Goal: Task Accomplishment & Management: Use online tool/utility

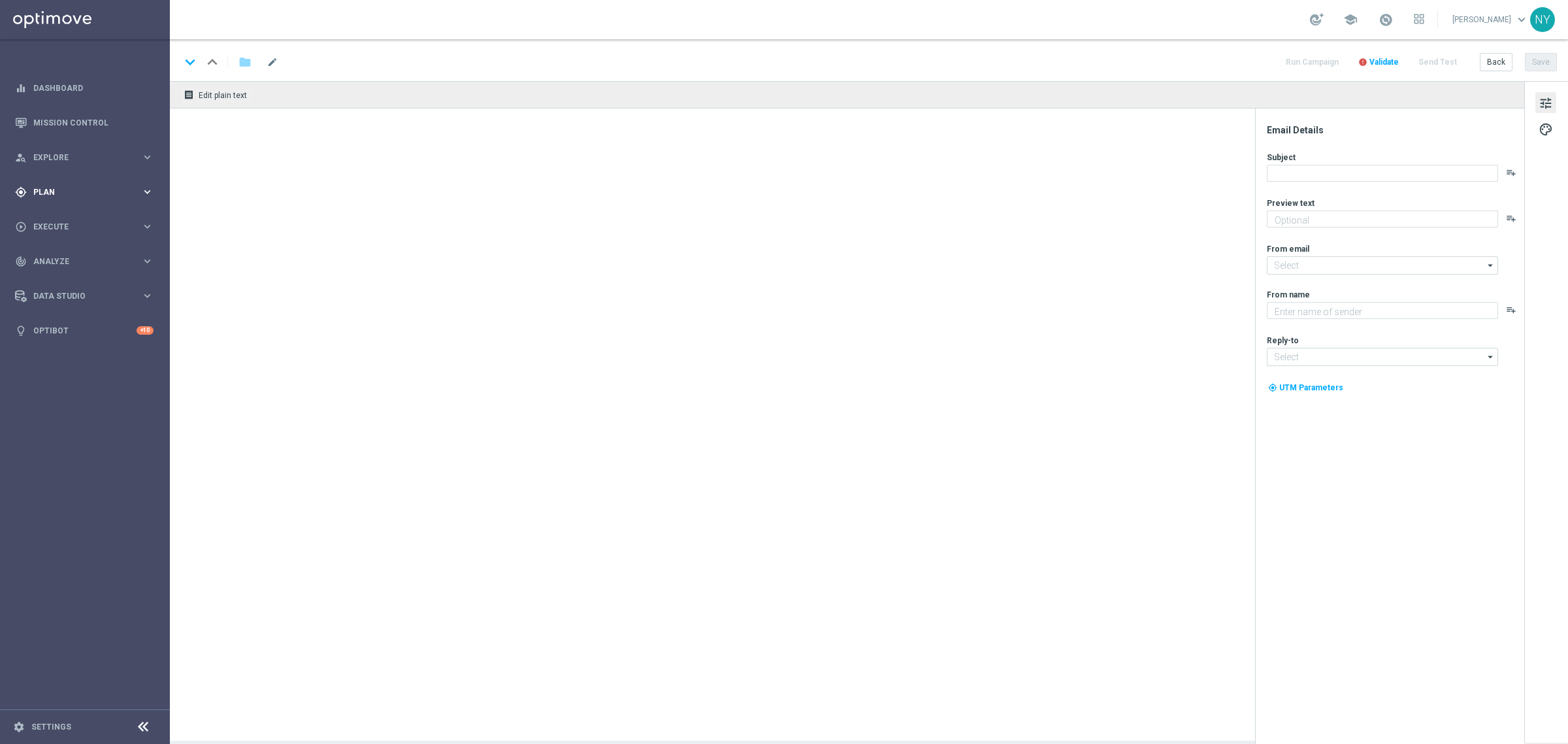
click at [37, 189] on span "Plan" at bounding box center [87, 193] width 108 height 8
click at [56, 254] on span "Templates" at bounding box center [81, 258] width 93 height 8
click at [64, 276] on link "Optimail" at bounding box center [88, 277] width 95 height 10
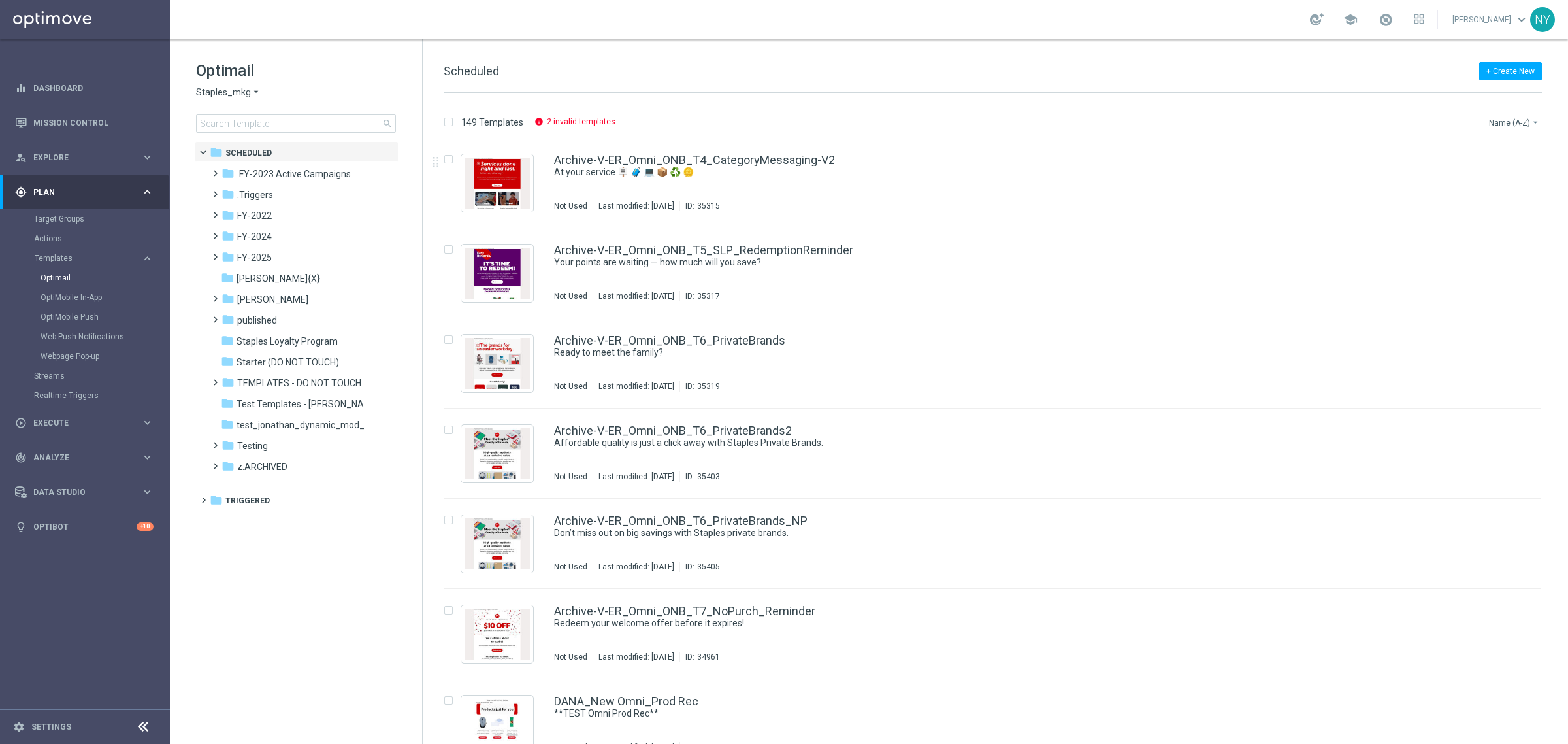
click at [1500, 116] on button "Name (A-Z) arrow_drop_down" at bounding box center [1515, 122] width 54 height 16
click at [1465, 177] on span "Date Modified (Newest)" at bounding box center [1492, 180] width 88 height 9
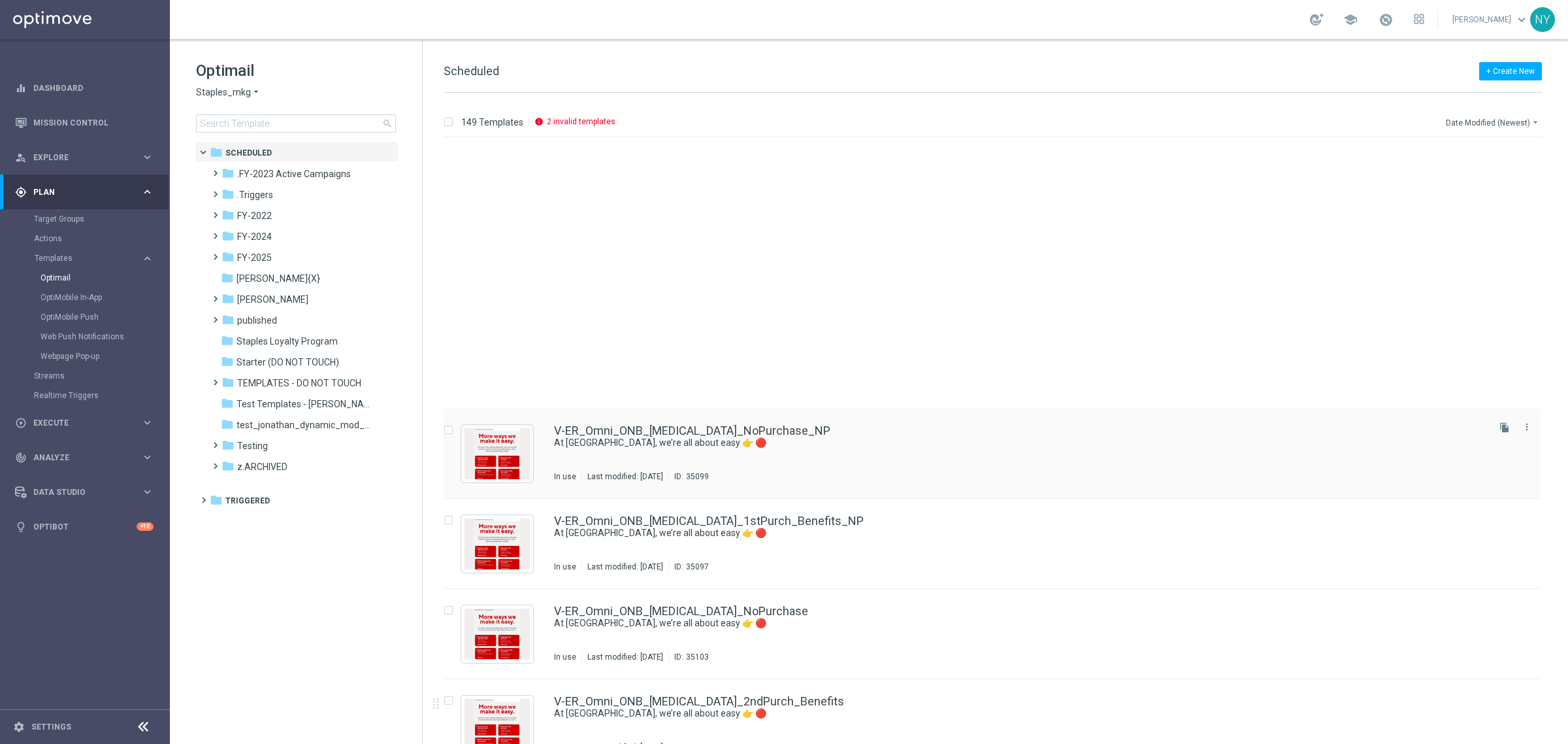
scroll to position [381, 0]
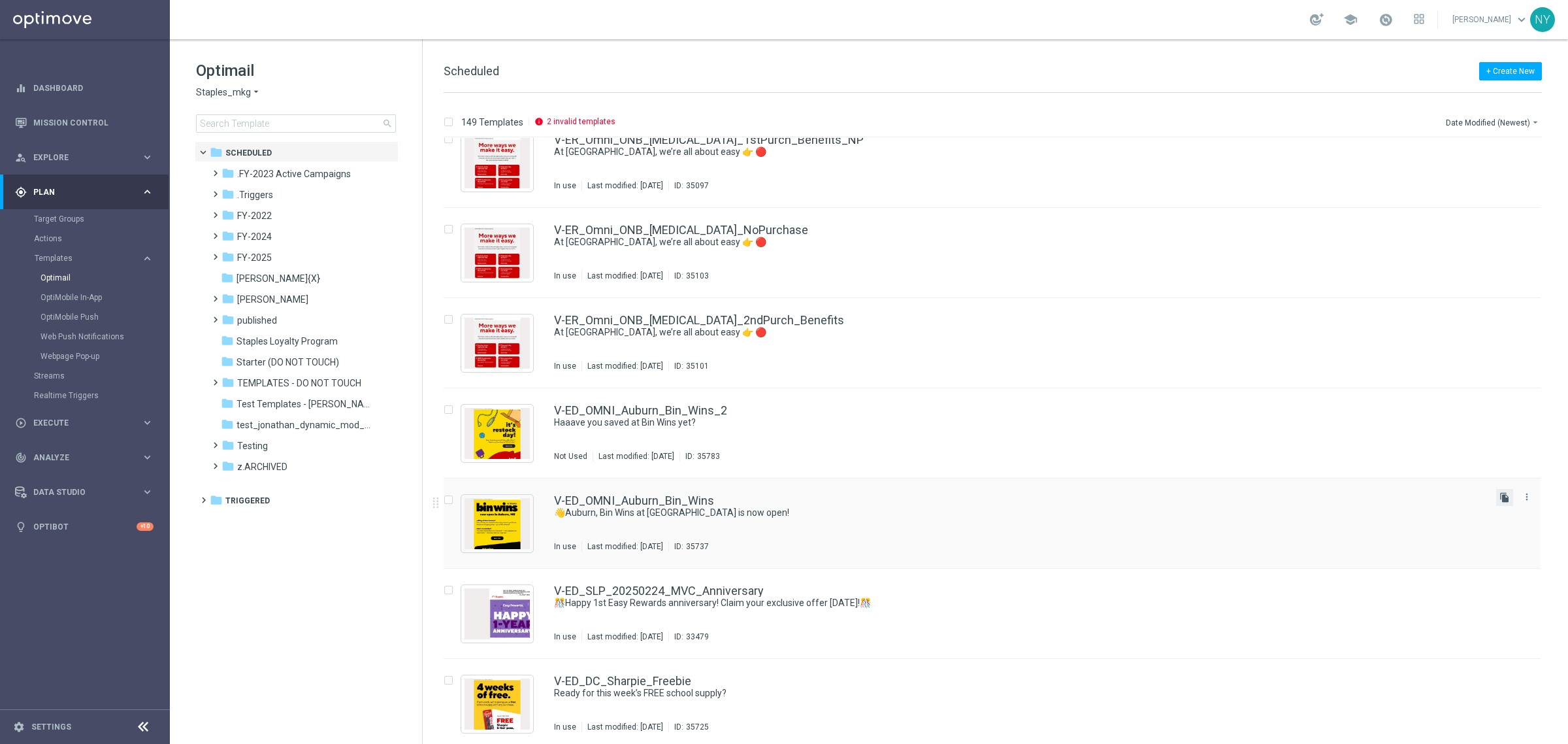
click at [1500, 494] on icon "file_copy" at bounding box center [1504, 497] width 10 height 10
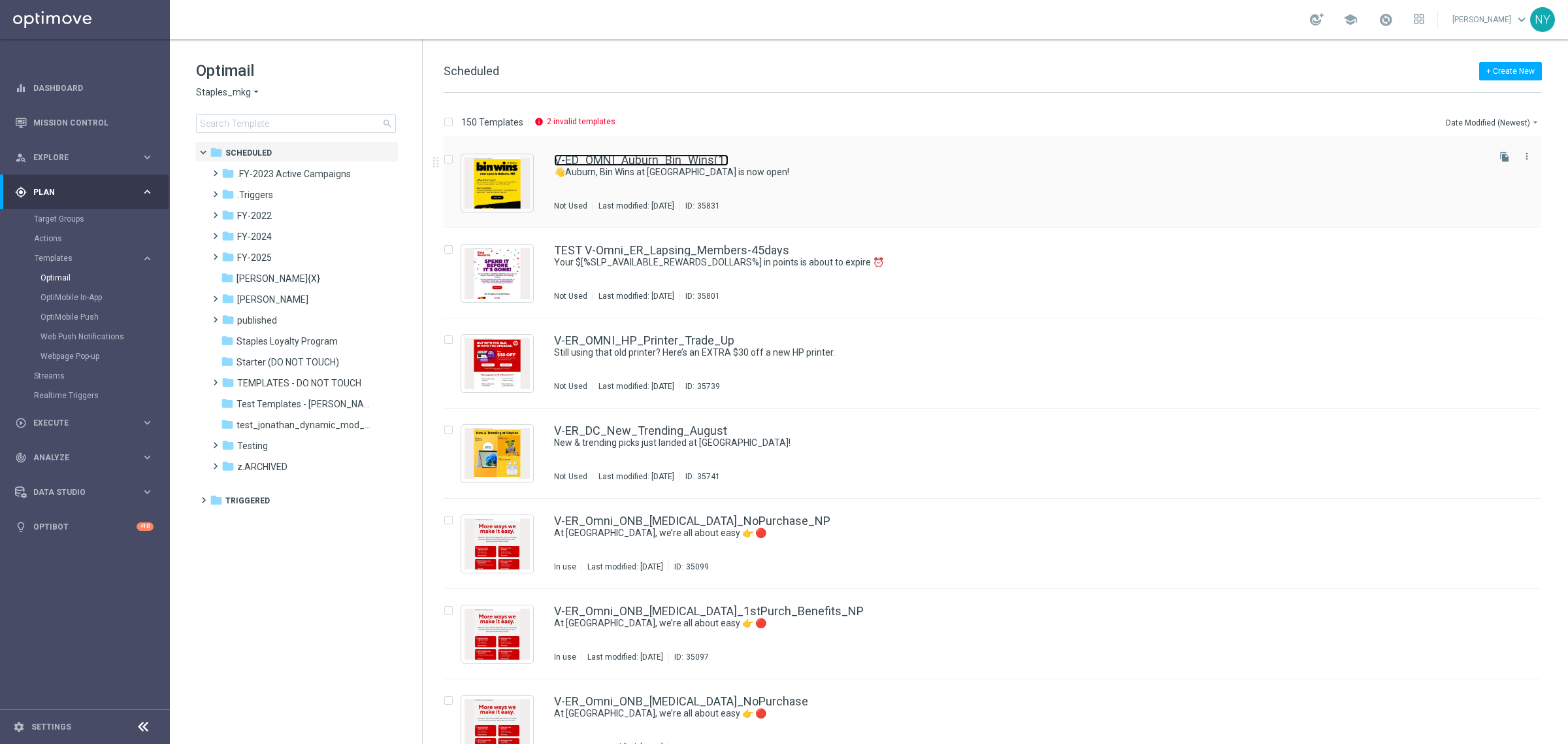
click at [659, 159] on link "V-ED_OMNI_Auburn_Bin_Wins(1)" at bounding box center [641, 160] width 174 height 12
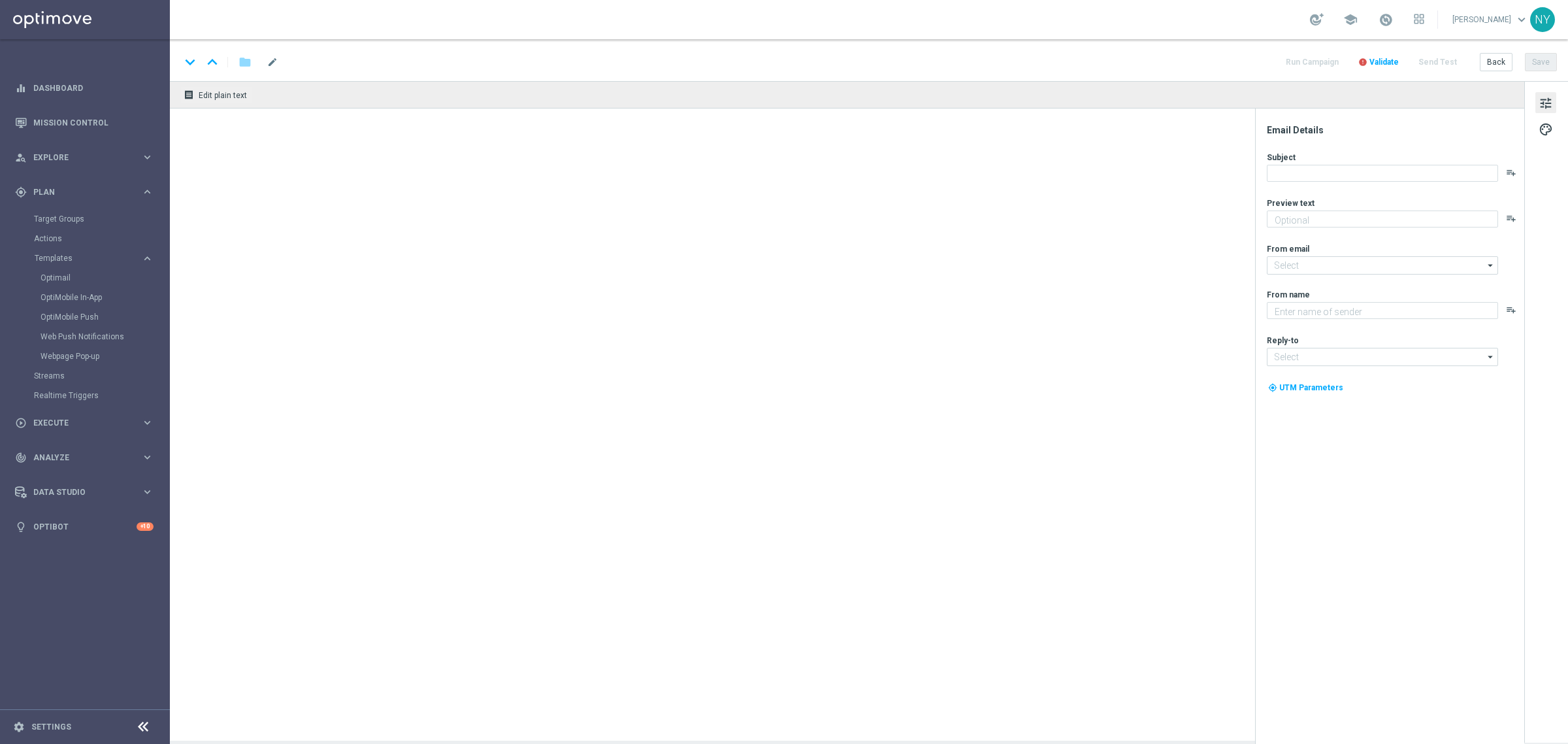
type input "V-ED_OMNI_Auburn_Bin_Wins(1)"
type textarea "Discover up to 75% off retail."
type textarea "Staples"
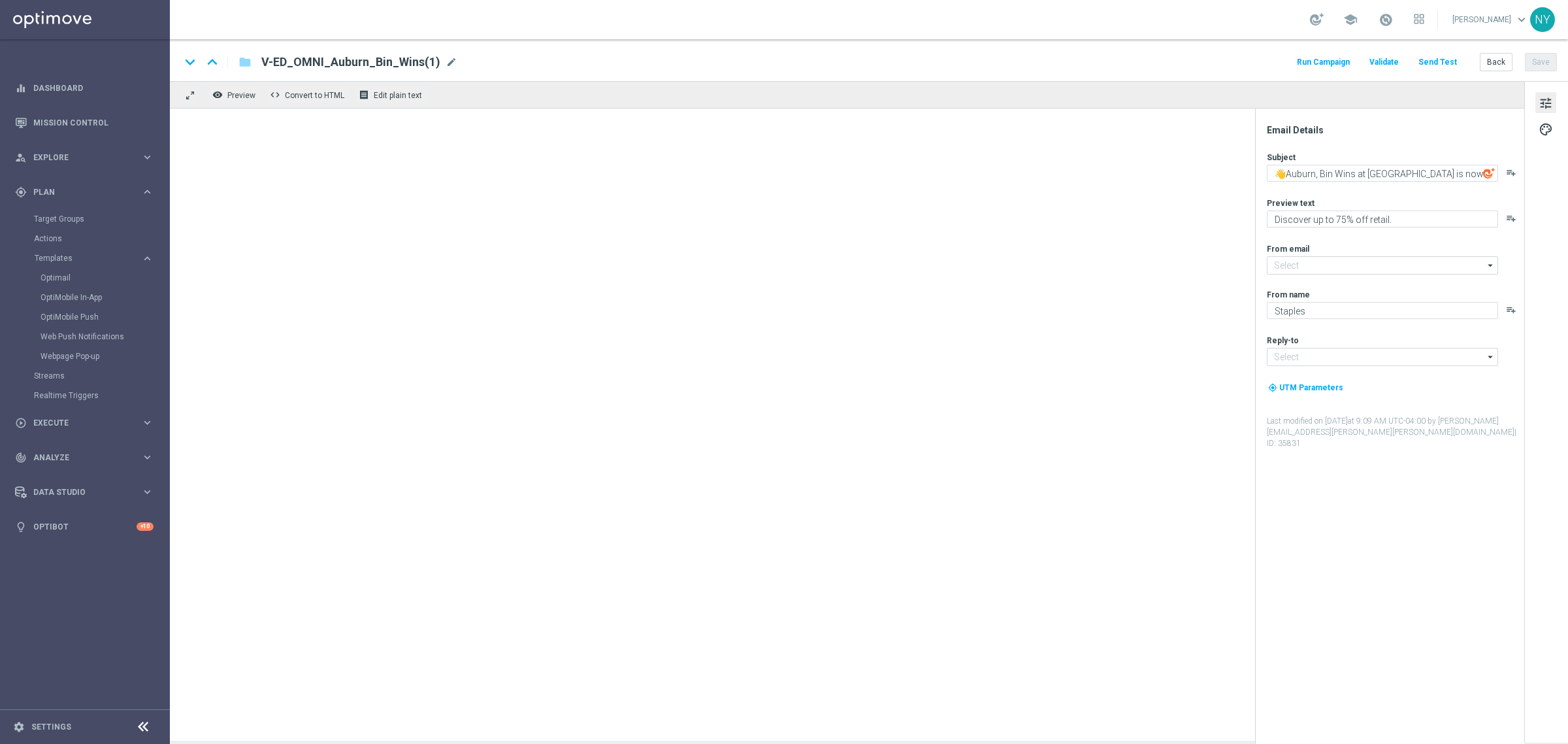
type input "[EMAIL_ADDRESS][DOMAIN_NAME]"
click at [438, 63] on div "V-ED_OMNI_Auburn_Bin_Wins(1) mode_edit" at bounding box center [359, 62] width 196 height 17
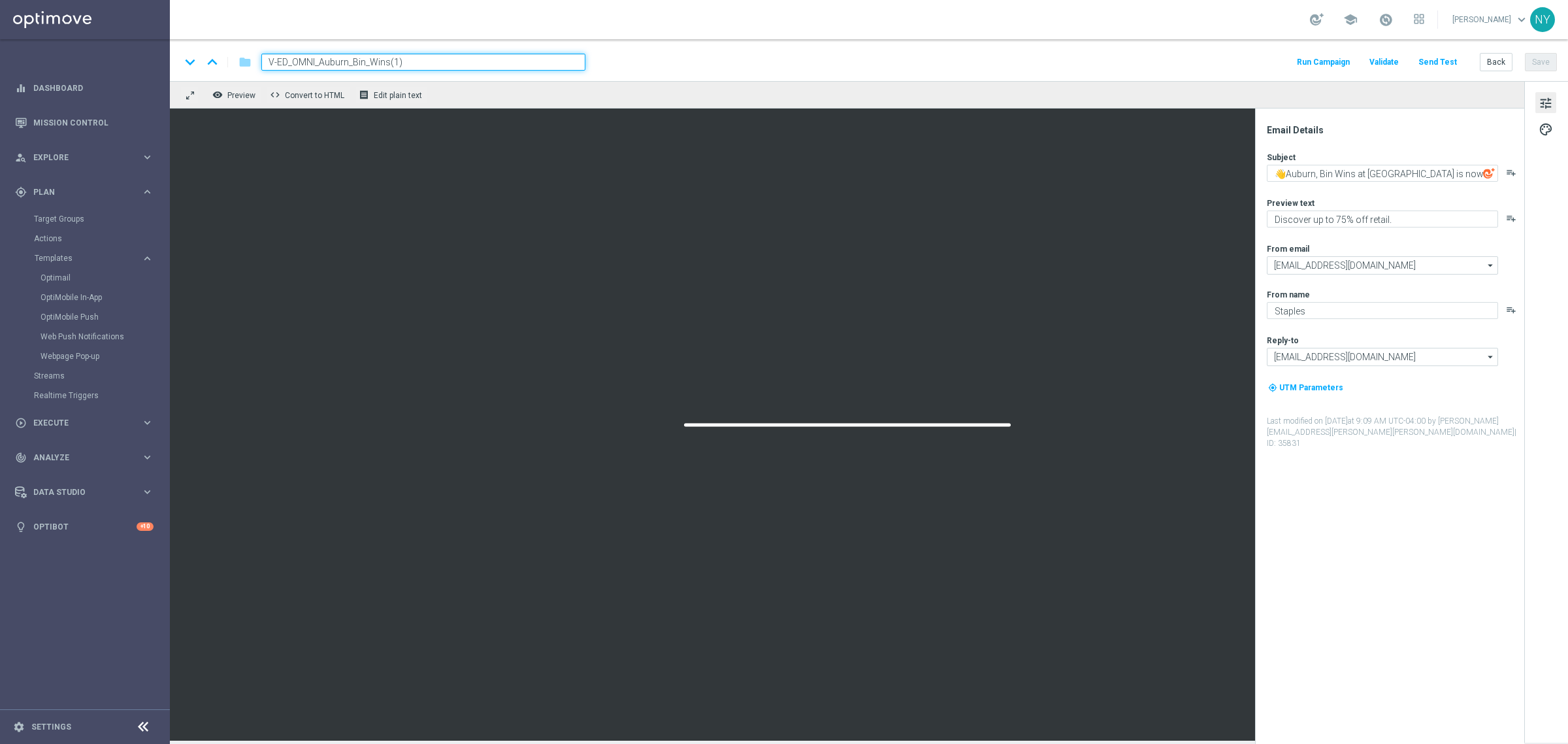
drag, startPoint x: 408, startPoint y: 63, endPoint x: 321, endPoint y: 64, distance: 87.0
click at [321, 64] on input "V-ED_OMNI_Auburn_Bin_Wins(1)" at bounding box center [423, 62] width 324 height 17
type input "V-ED_OMNI_Verizon_SMB_Days_August"
click at [1539, 62] on button "Save" at bounding box center [1541, 62] width 32 height 18
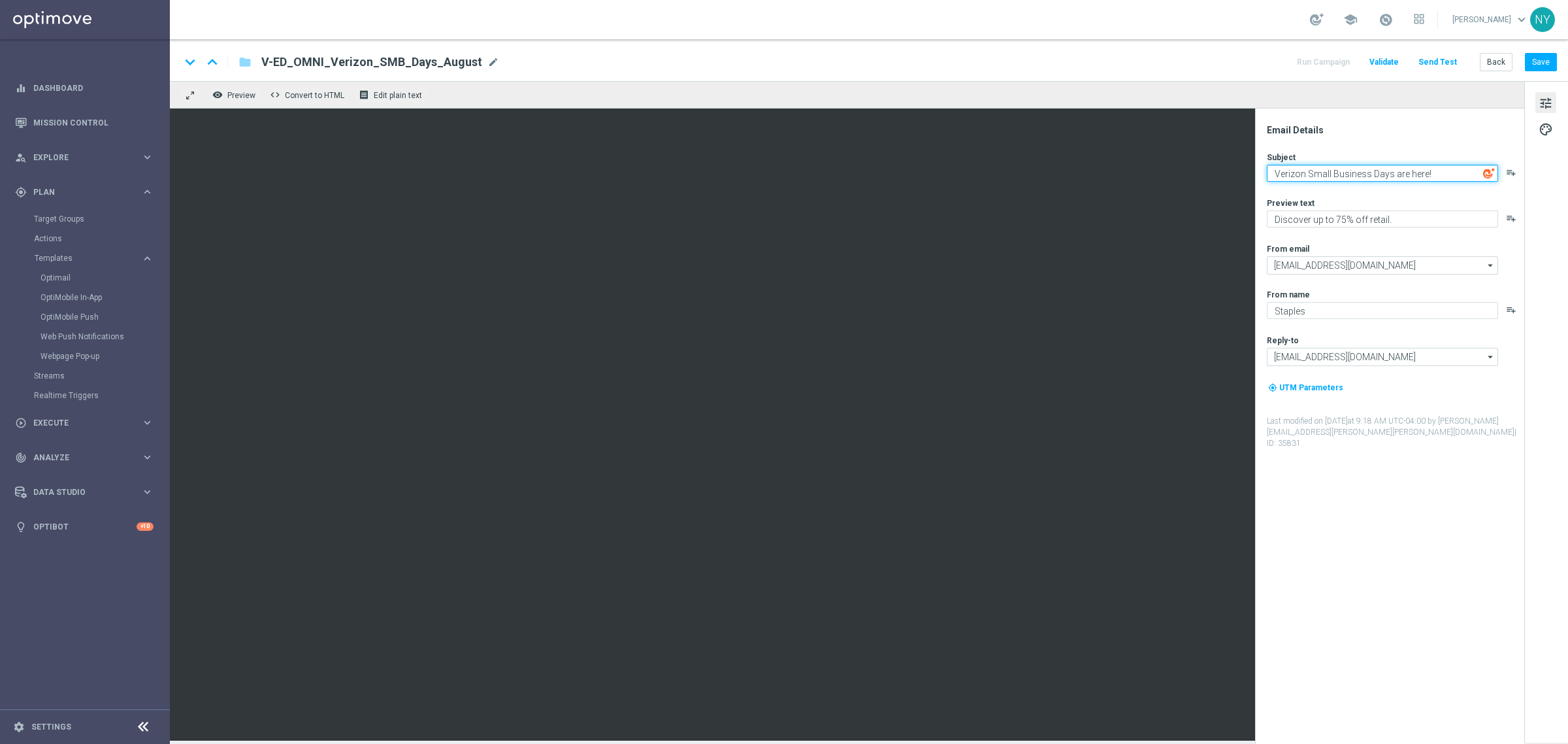
type textarea "Verizon Small Business Days are here!"
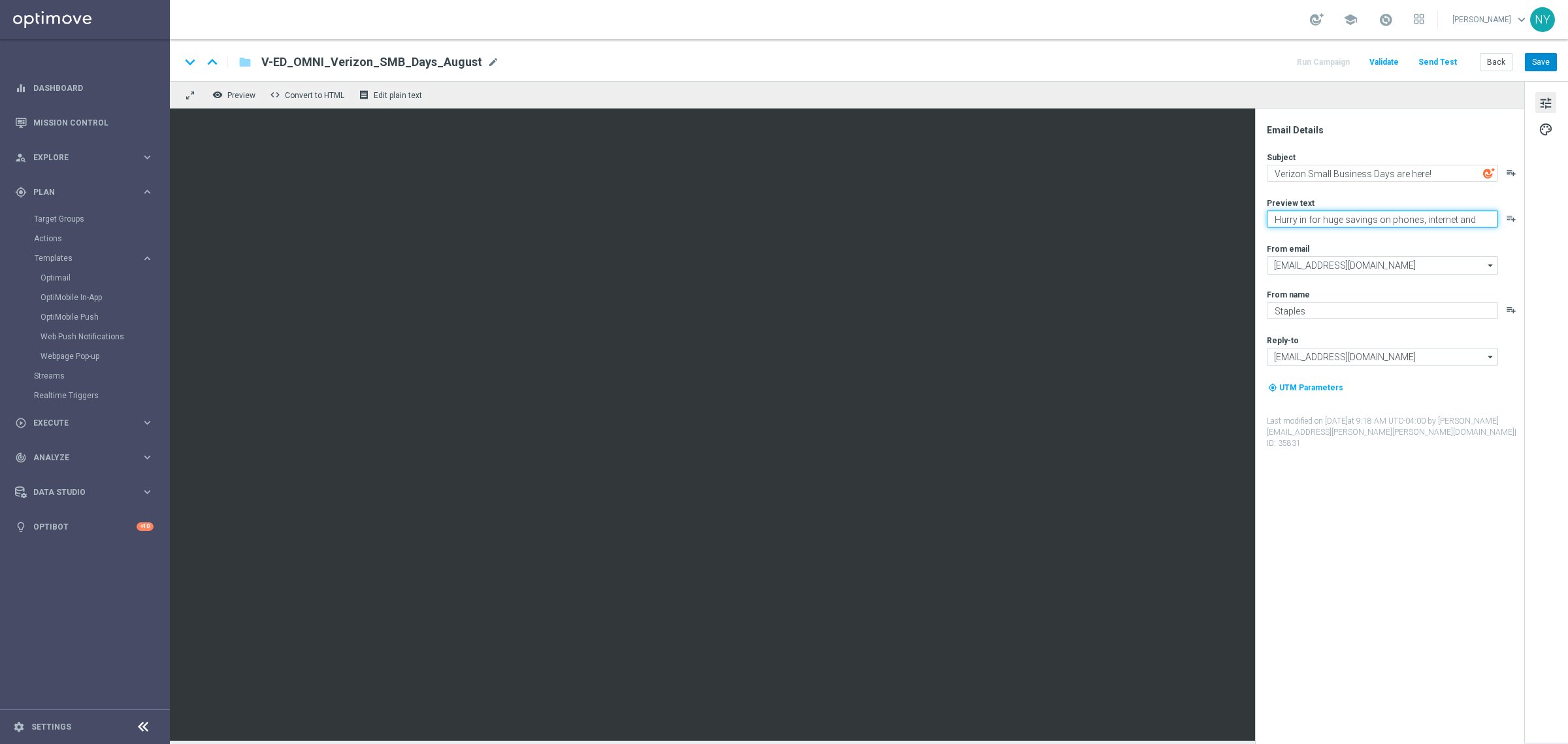
type textarea "Hurry in for huge savings on phones, internet and more."
click at [1546, 63] on button "Save" at bounding box center [1541, 62] width 32 height 18
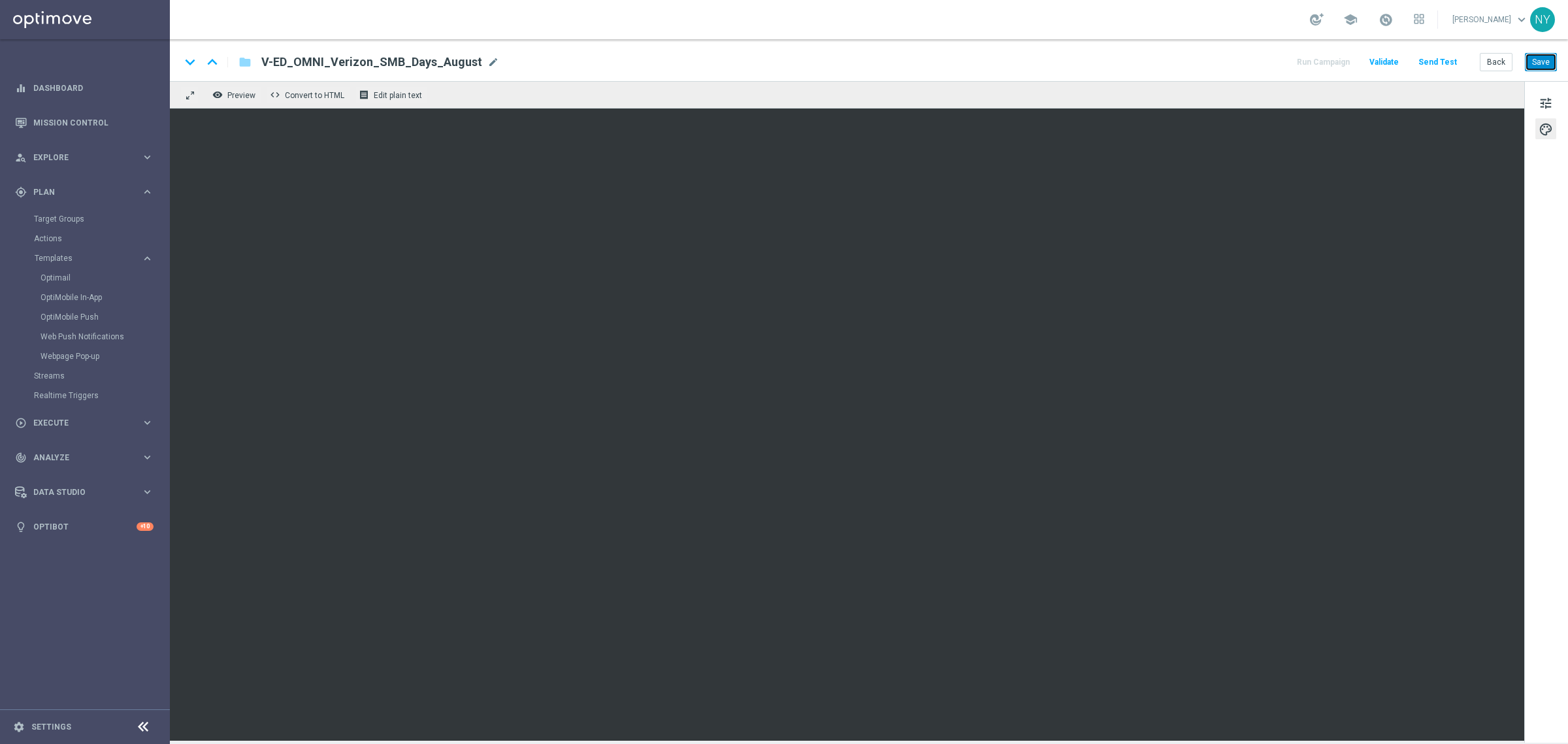
click at [1535, 59] on button "Save" at bounding box center [1541, 62] width 32 height 18
click at [1548, 59] on button "Save" at bounding box center [1541, 62] width 32 height 18
click at [1431, 59] on button "Send Test" at bounding box center [1437, 63] width 42 height 18
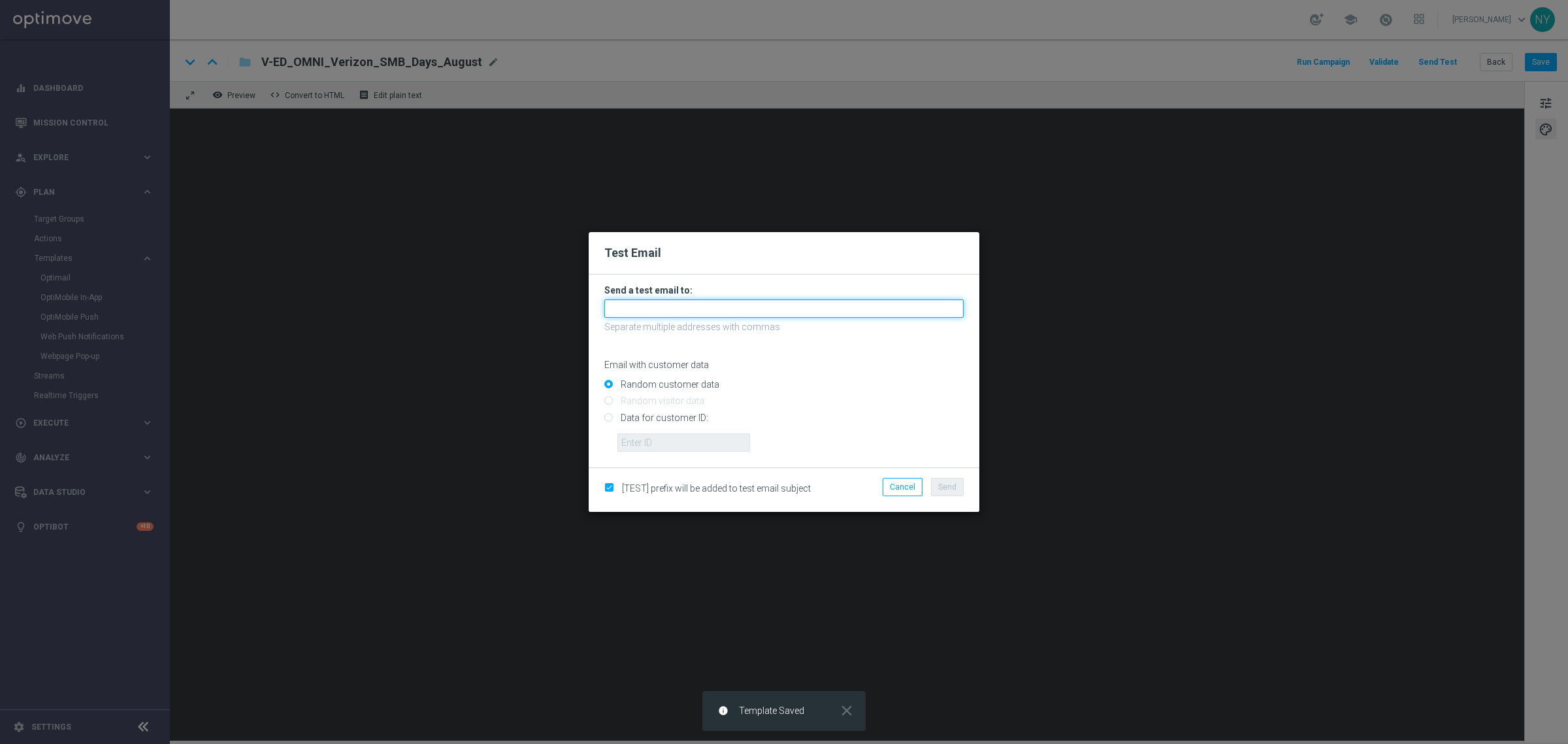
click at [693, 308] on input "text" at bounding box center [784, 308] width 359 height 18
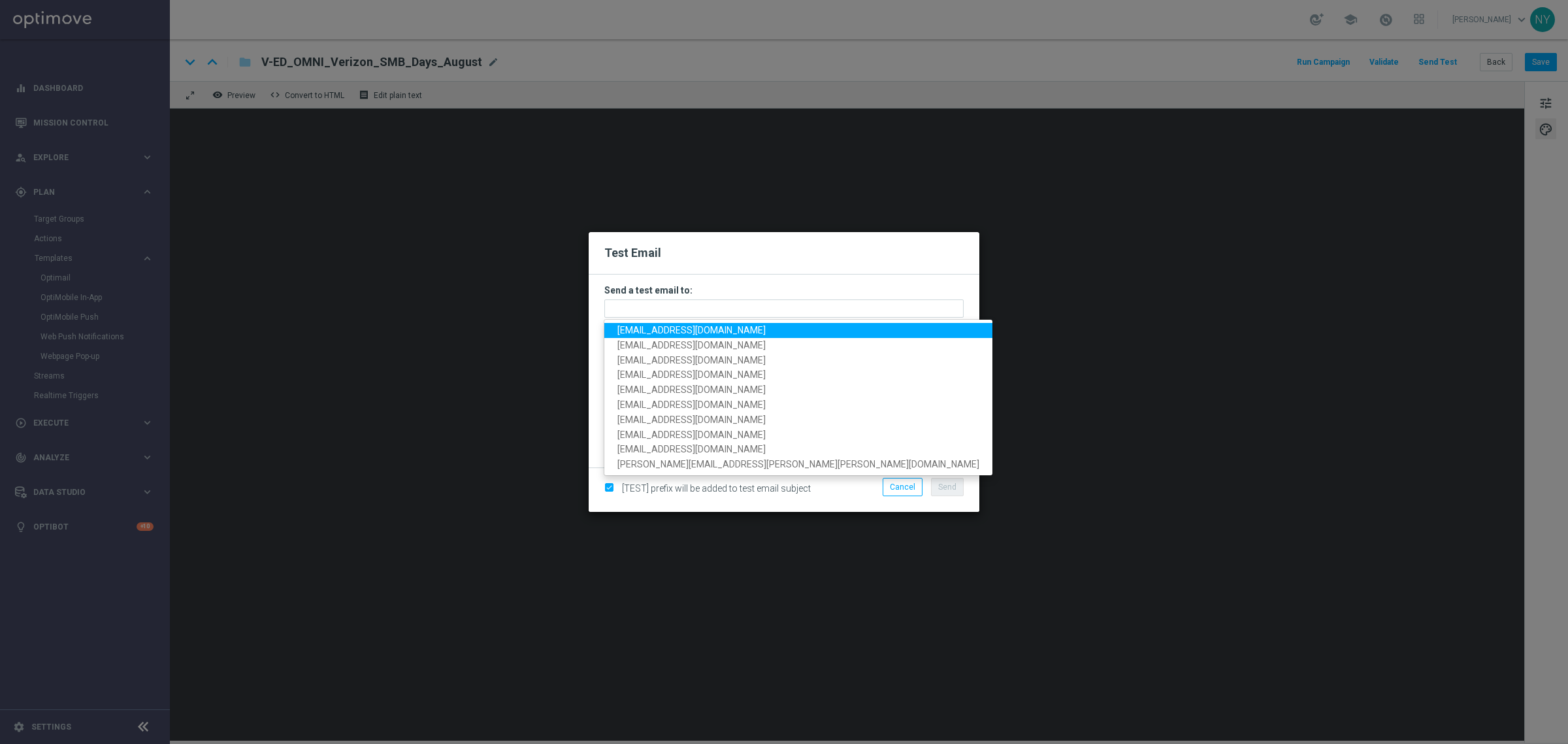
click at [657, 329] on span "[EMAIL_ADDRESS][DOMAIN_NAME]" at bounding box center [691, 329] width 148 height 10
type input "[EMAIL_ADDRESS][DOMAIN_NAME]"
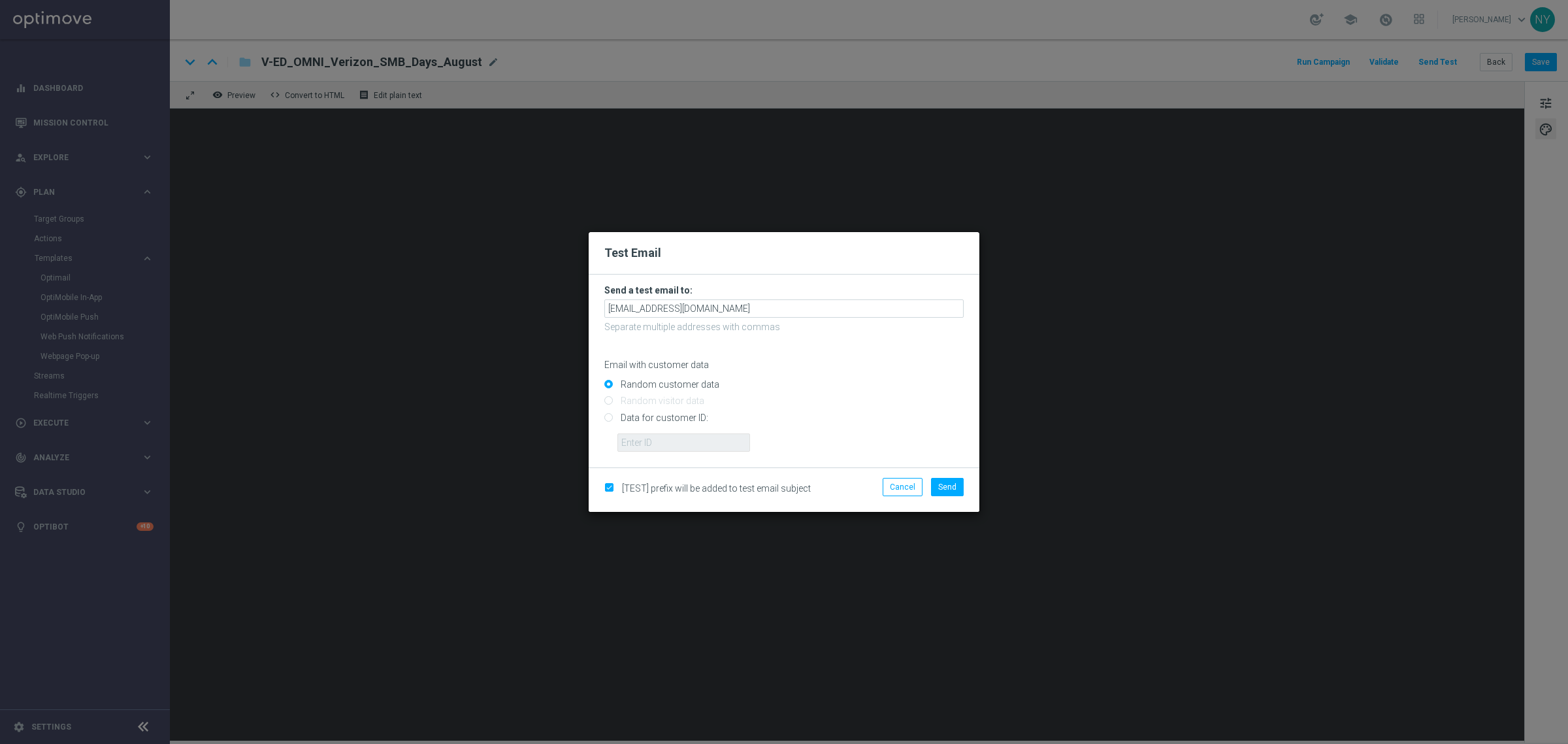
click at [612, 419] on input "Data for customer ID:" at bounding box center [784, 423] width 359 height 18
radio input "true"
click at [630, 448] on input "text" at bounding box center [683, 442] width 133 height 18
click at [628, 441] on input "text" at bounding box center [683, 442] width 133 height 18
paste input "10000020539"
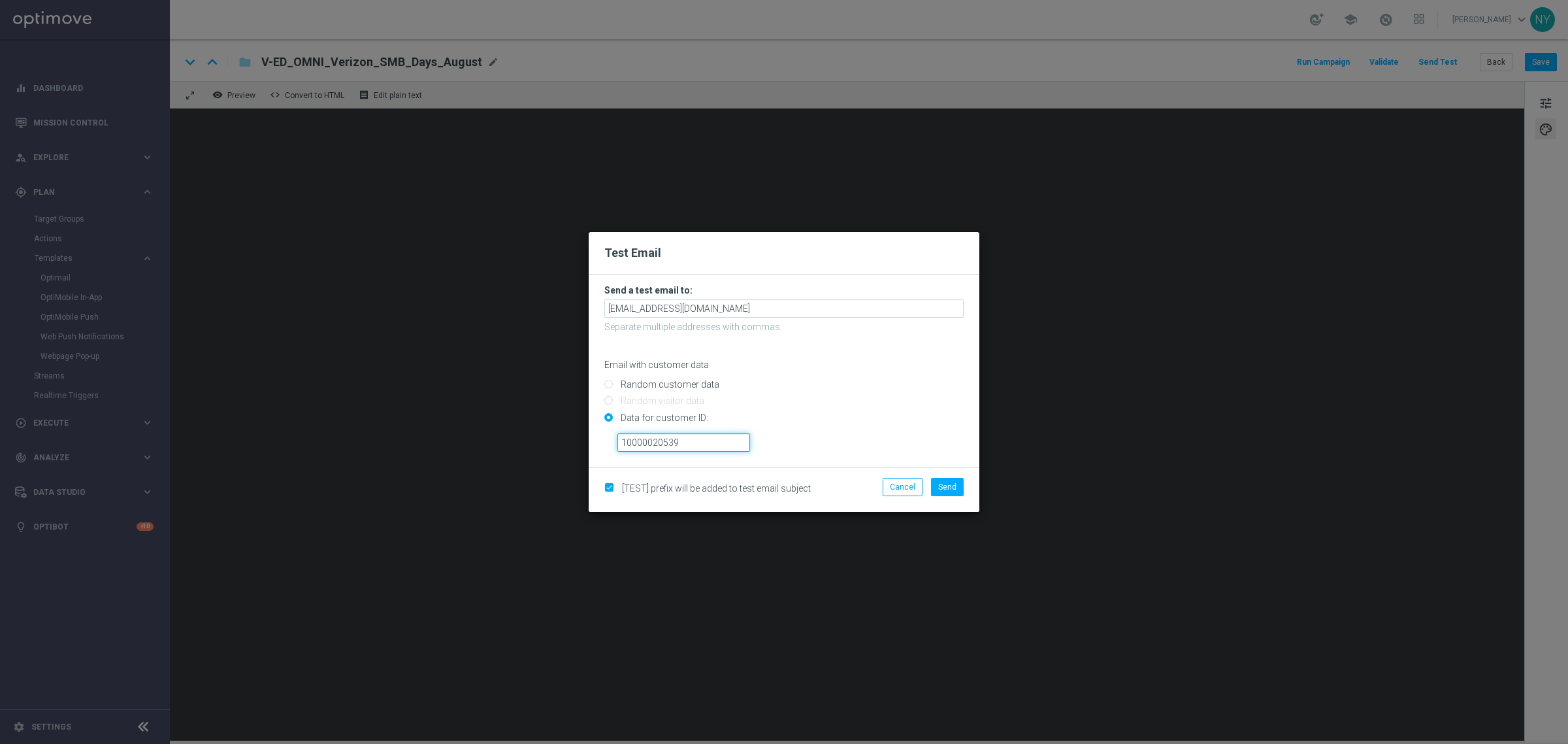
type input "10000020539"
click at [947, 485] on span "Send" at bounding box center [947, 487] width 18 height 9
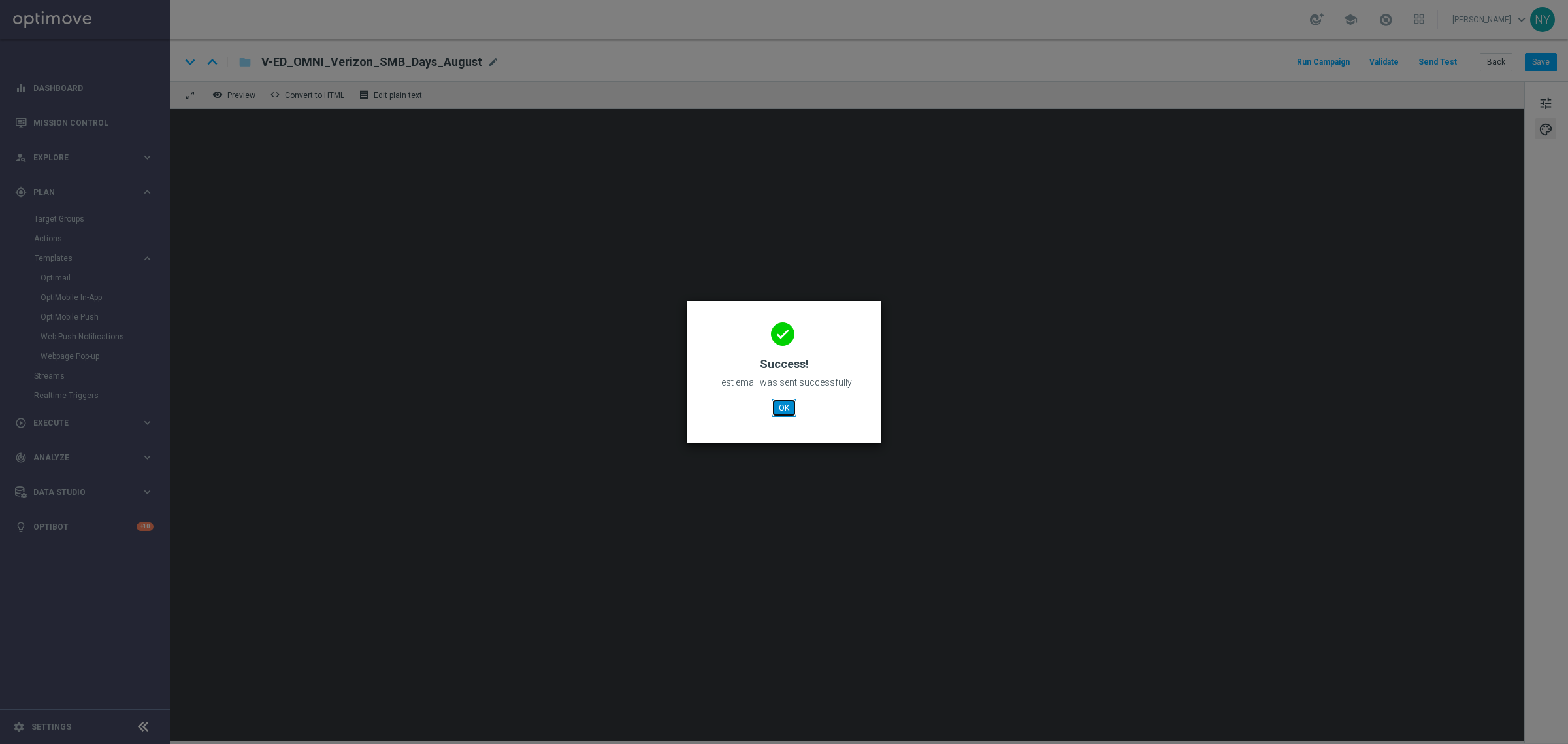
click at [785, 413] on button "OK" at bounding box center [784, 408] width 24 height 18
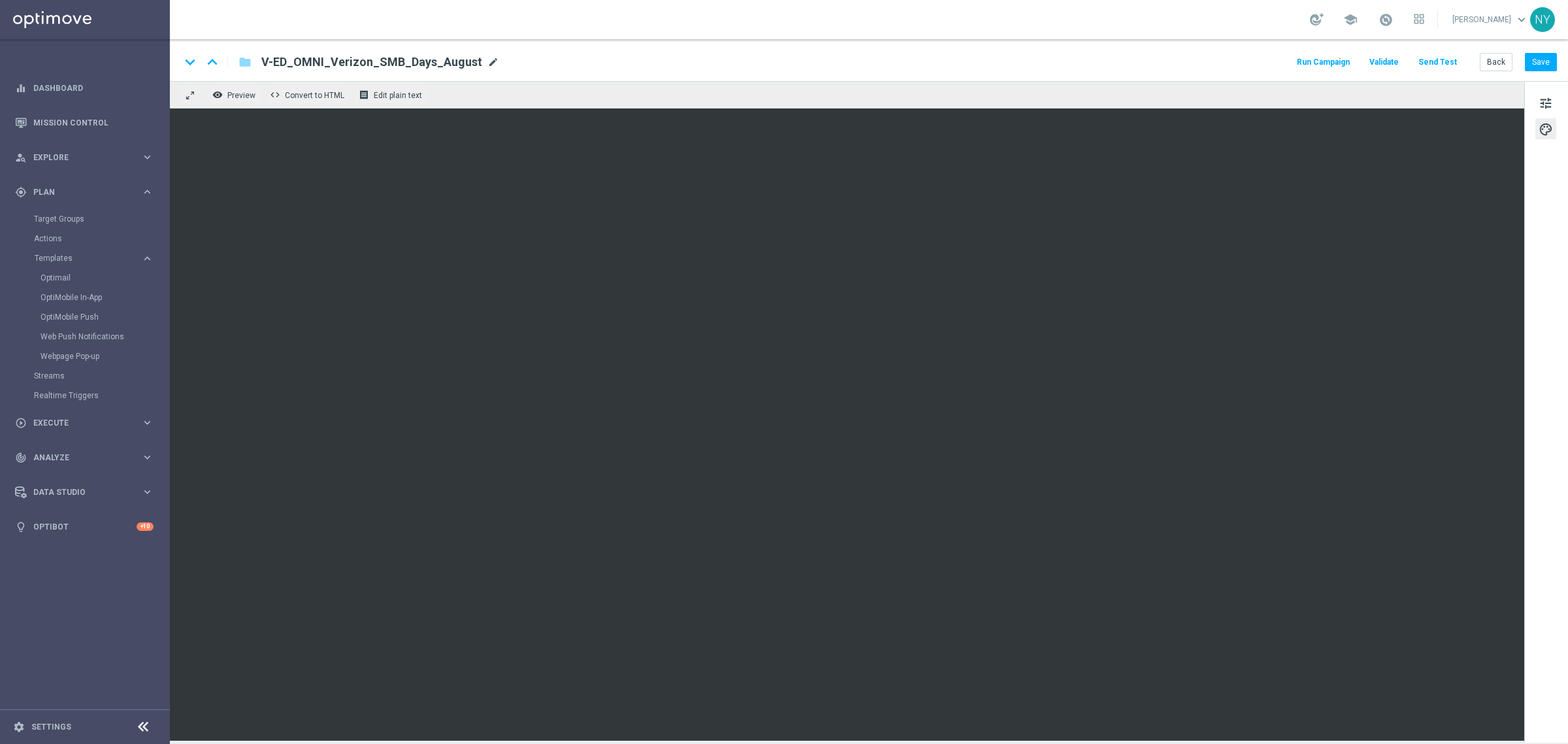
click at [487, 59] on span "mode_edit" at bounding box center [493, 62] width 12 height 12
drag, startPoint x: 478, startPoint y: 62, endPoint x: 106, endPoint y: 46, distance: 372.3
click at [106, 46] on main "equalizer Dashboard Mission Control" at bounding box center [784, 372] width 1568 height 744
click at [1535, 64] on button "Save" at bounding box center [1541, 62] width 32 height 18
click at [1438, 59] on button "Send Test" at bounding box center [1437, 63] width 42 height 18
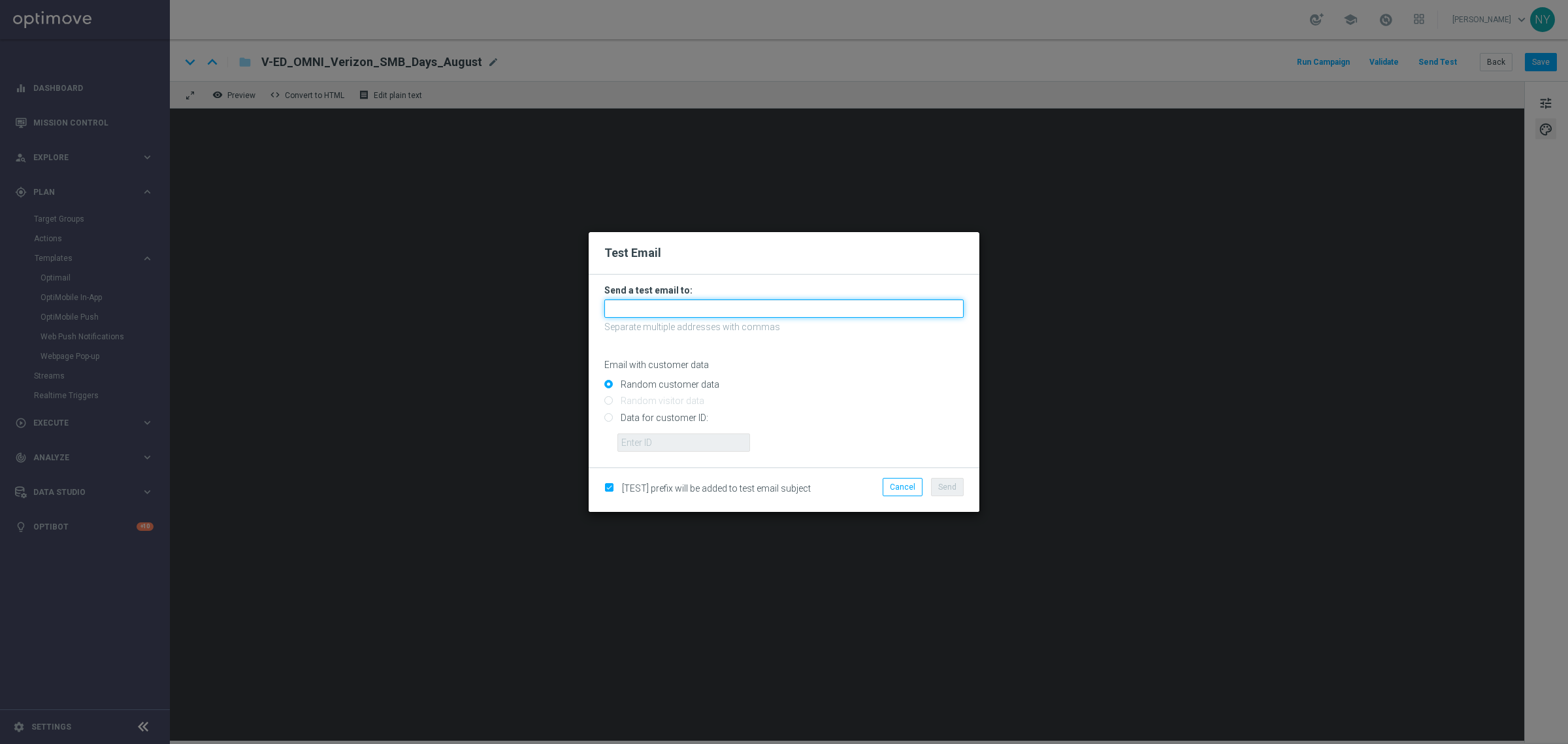
click at [634, 310] on input "text" at bounding box center [784, 308] width 359 height 18
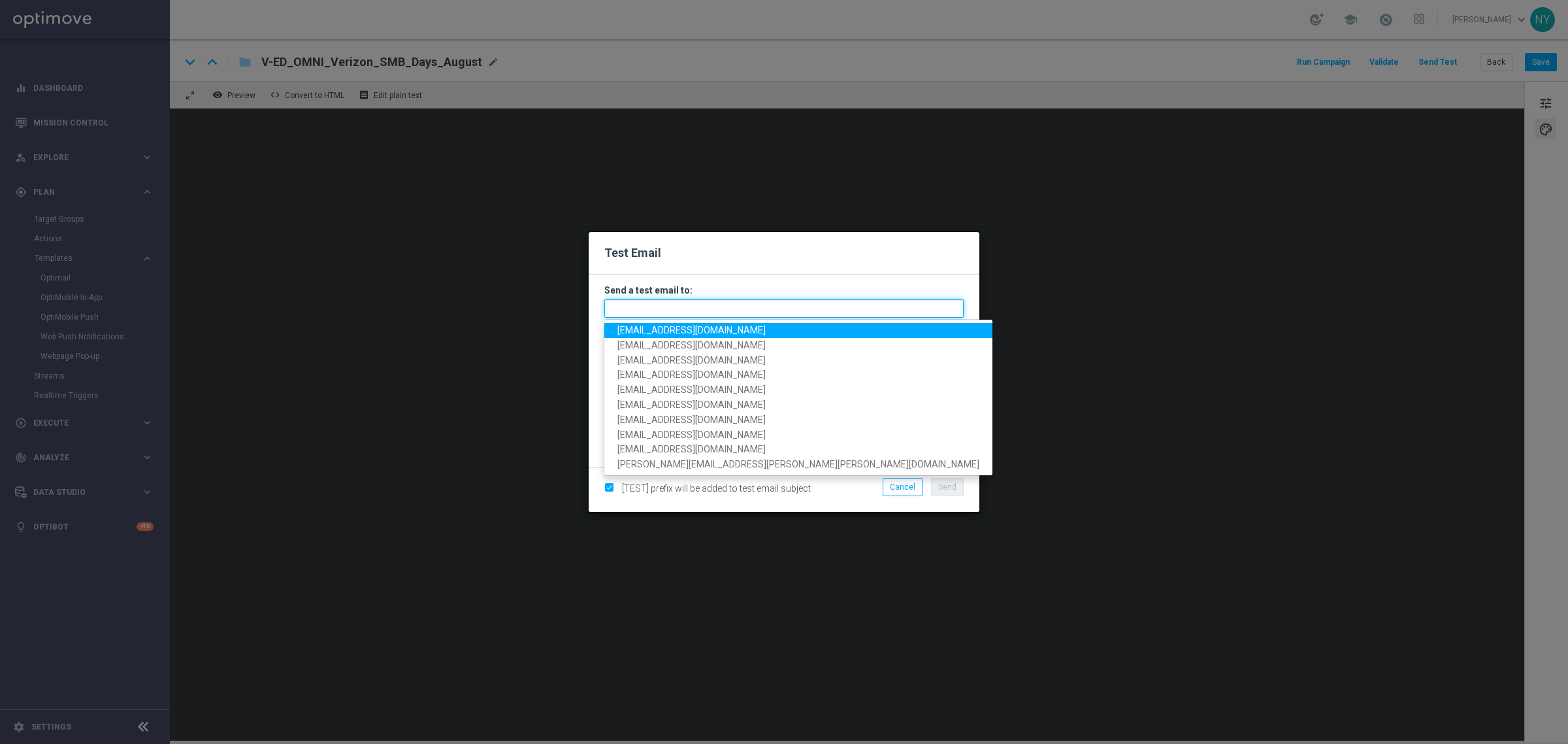
paste input "[EMAIL_ADDRESS][DOMAIN_NAME]"
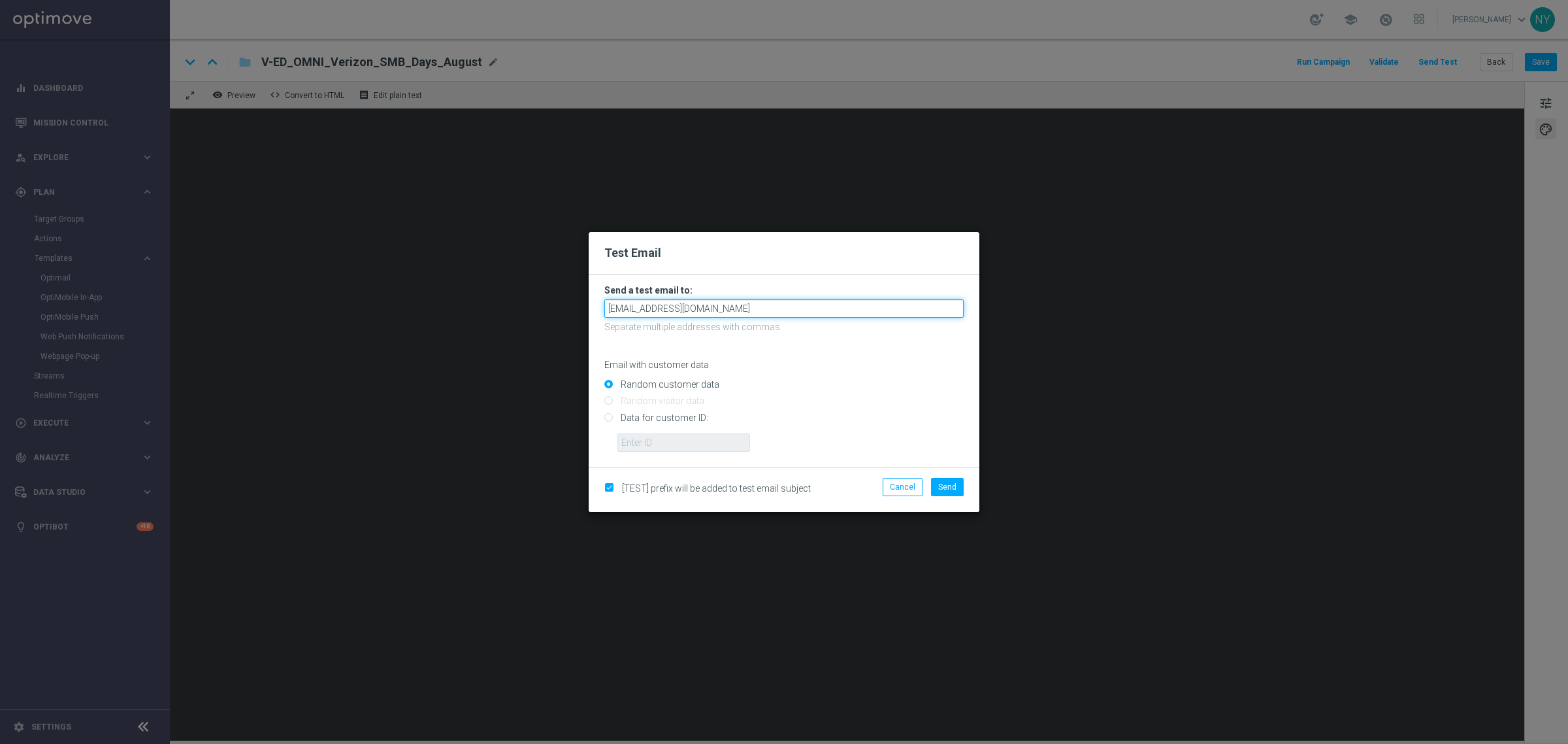
type input "[EMAIL_ADDRESS][DOMAIN_NAME]"
click at [831, 381] on input "Random customer data" at bounding box center [784, 390] width 359 height 18
click at [608, 417] on input "Data for customer ID:" at bounding box center [784, 423] width 359 height 18
radio input "true"
click at [651, 439] on input "text" at bounding box center [683, 442] width 133 height 18
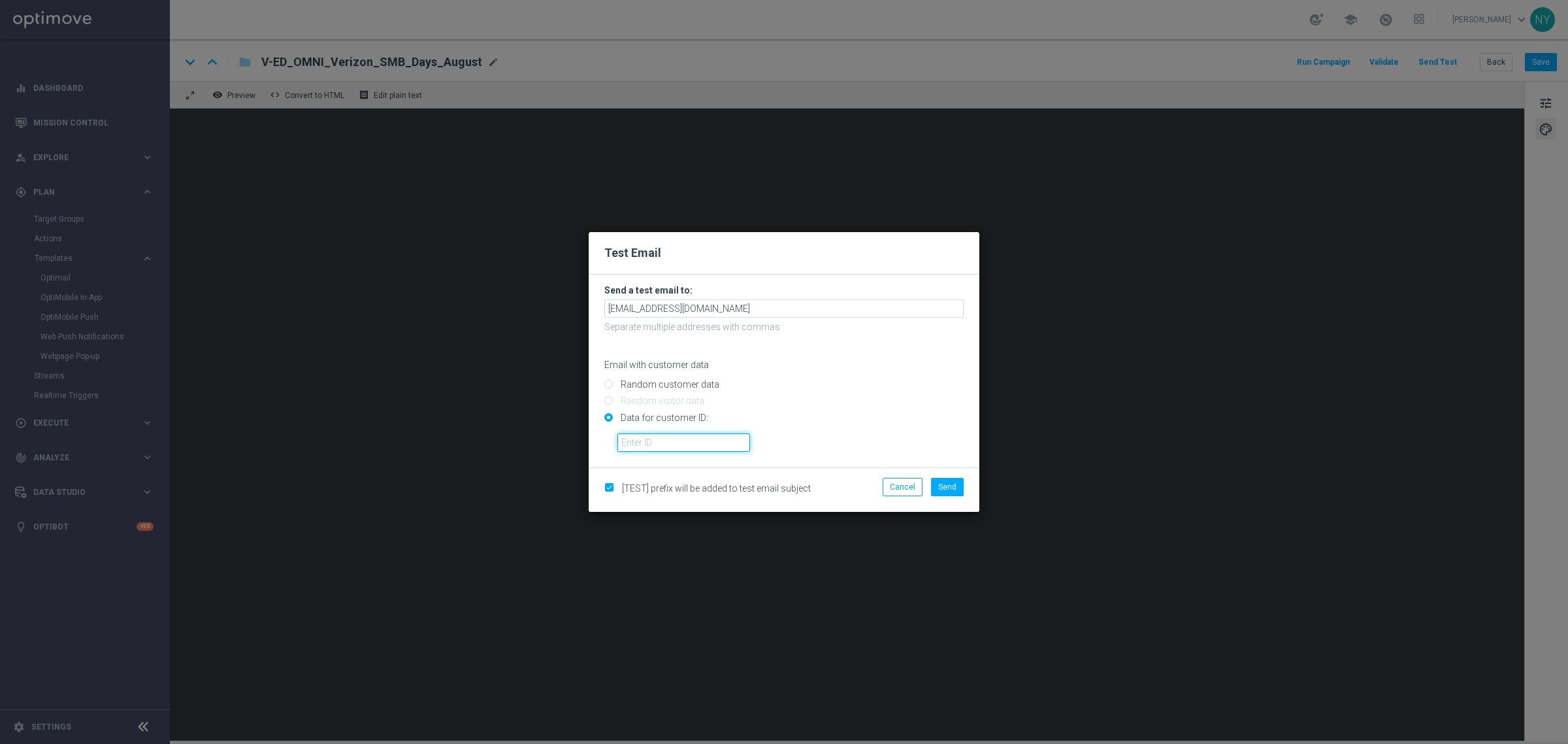
paste input "10000020539"
type input "10000020539"
click at [947, 484] on span "Send" at bounding box center [947, 487] width 18 height 9
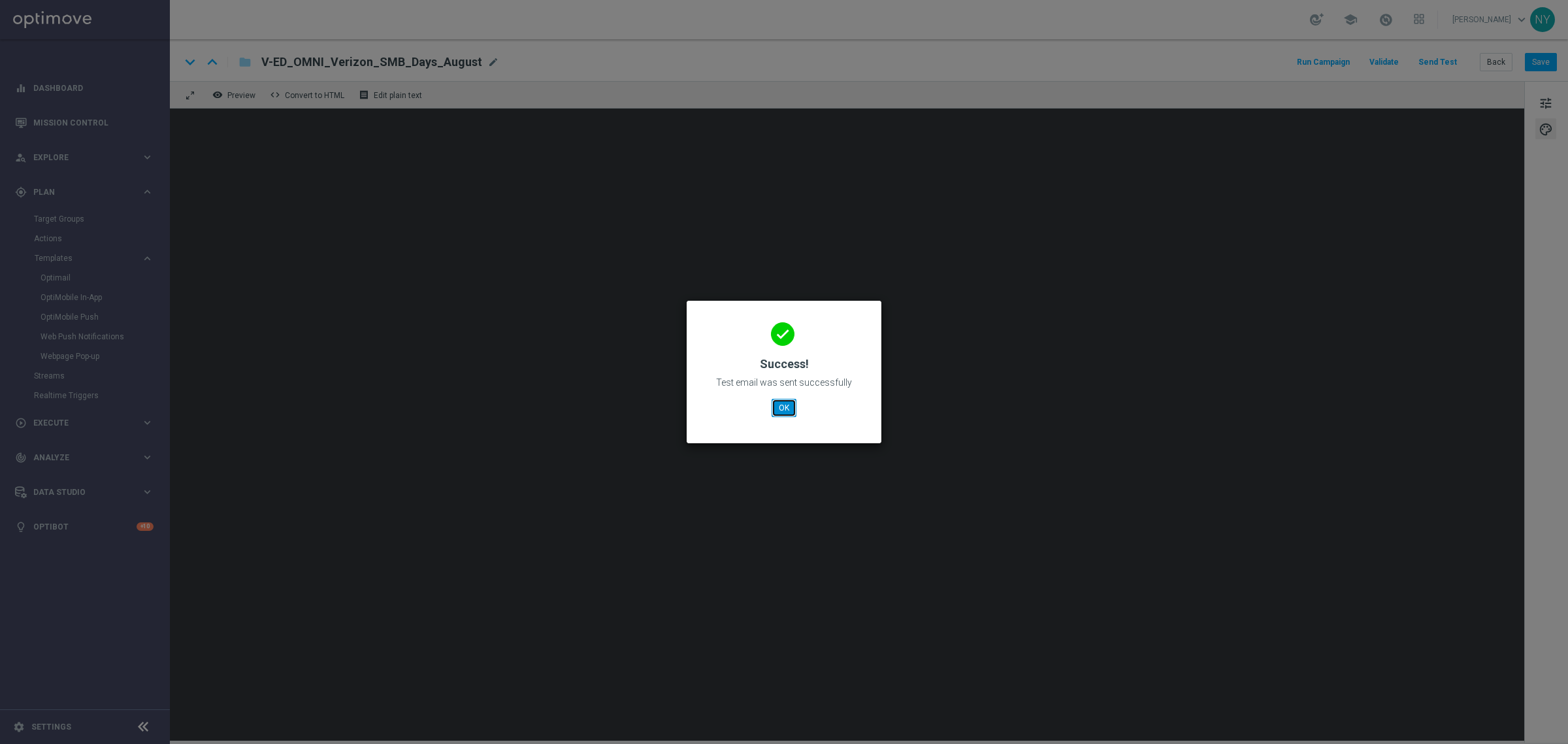
click at [784, 409] on button "OK" at bounding box center [784, 408] width 24 height 18
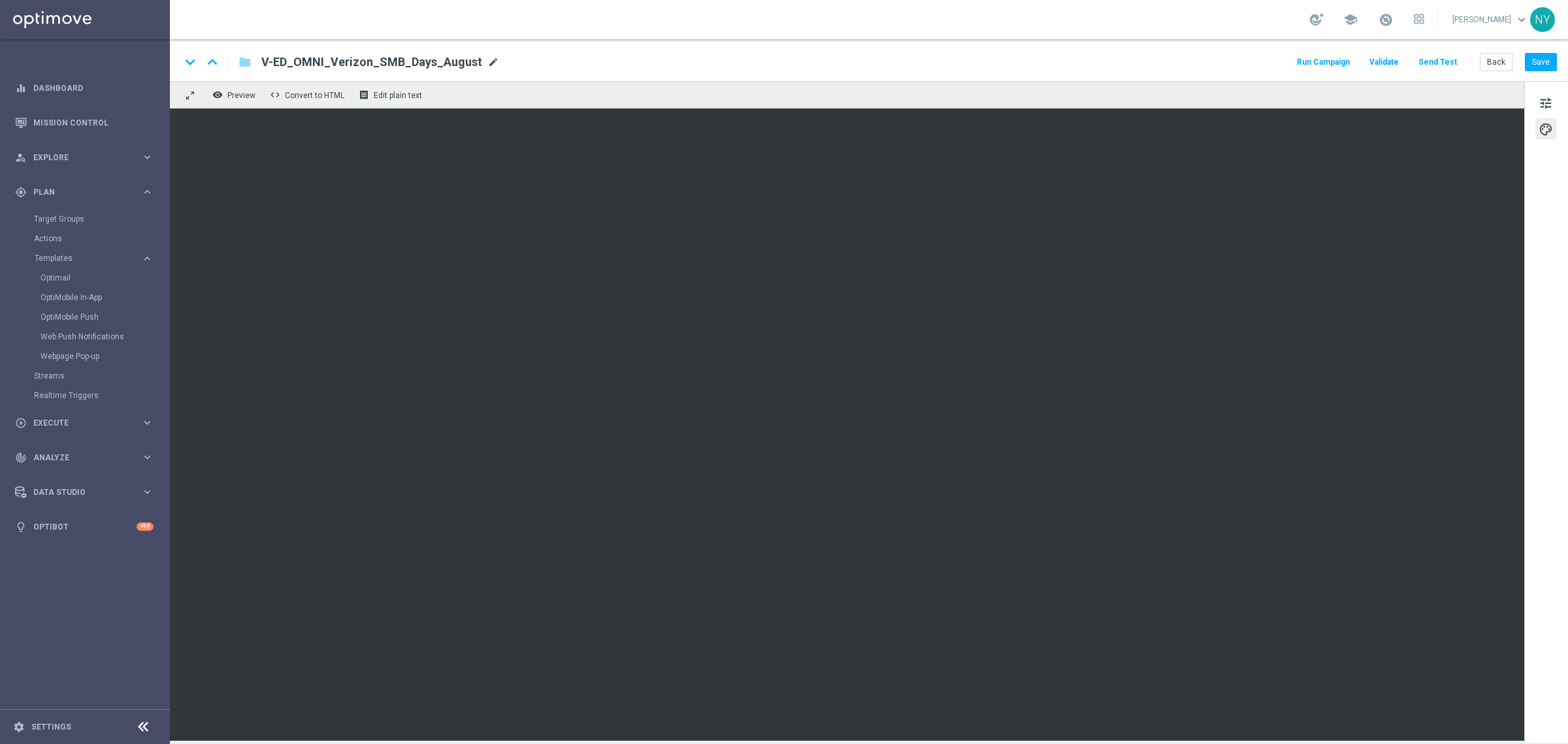
click at [487, 59] on span "mode_edit" at bounding box center [493, 62] width 12 height 12
click at [459, 63] on input "V-ED_OMNI_Verizon_SMB_Days_August" at bounding box center [423, 62] width 324 height 17
drag, startPoint x: 456, startPoint y: 63, endPoint x: 270, endPoint y: 69, distance: 186.1
click at [270, 69] on input "V-ED_OMNI_Verizon_SMB_Days_August" at bounding box center [423, 62] width 324 height 17
click at [333, 66] on input "V-ED_OMNI_Verizon_SMB_Days_August" at bounding box center [423, 62] width 324 height 17
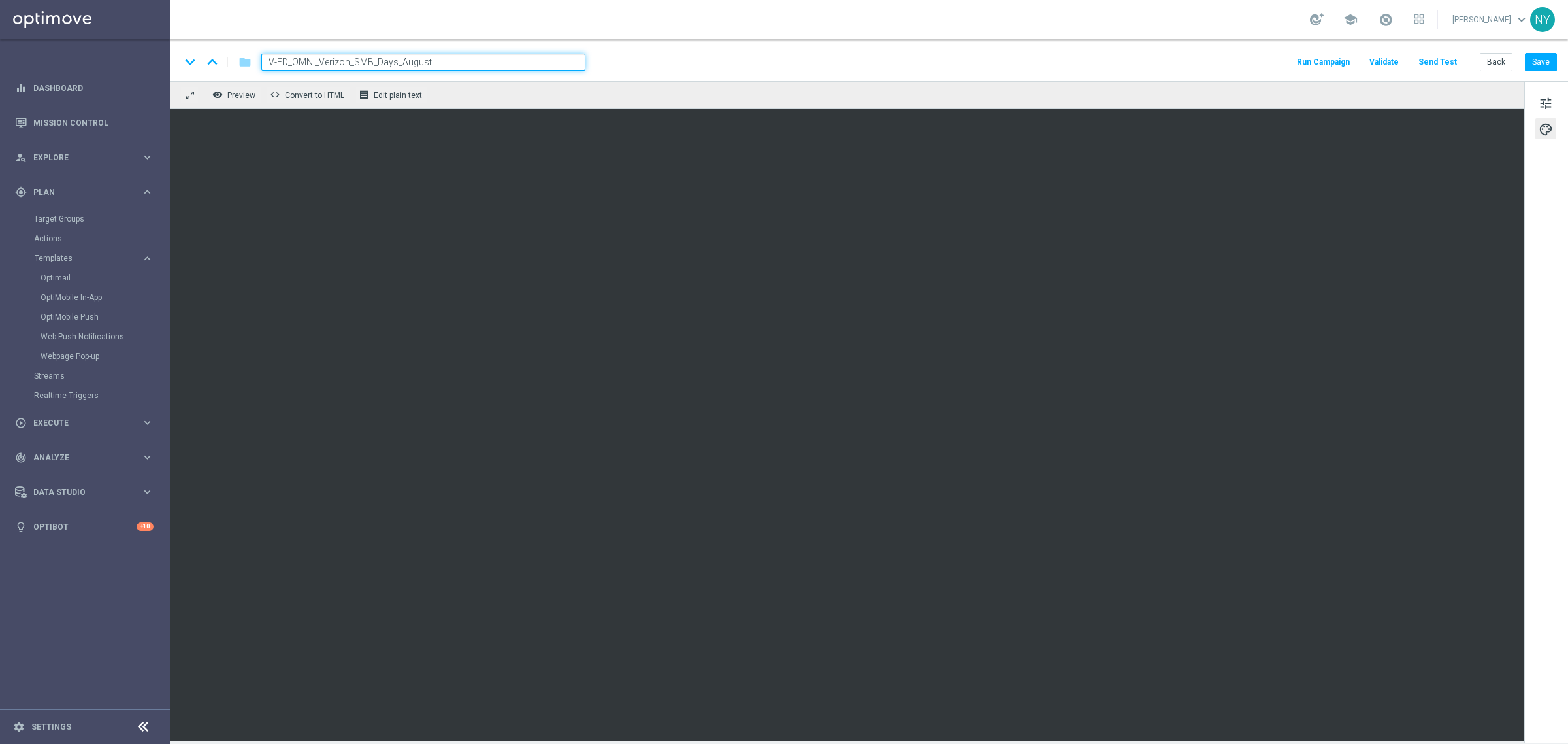
click at [304, 62] on input "V-ED_OMNI_Verizon_SMB_Days_August" at bounding box center [423, 62] width 324 height 17
click at [328, 57] on input "V-ED_OMNI_Verizon_SMB_Days_August" at bounding box center [423, 62] width 324 height 17
drag, startPoint x: 316, startPoint y: 62, endPoint x: 293, endPoint y: 63, distance: 23.0
click at [293, 63] on input "V-ED_OMNI_Verizon_SMB_Days_August" at bounding box center [423, 62] width 324 height 17
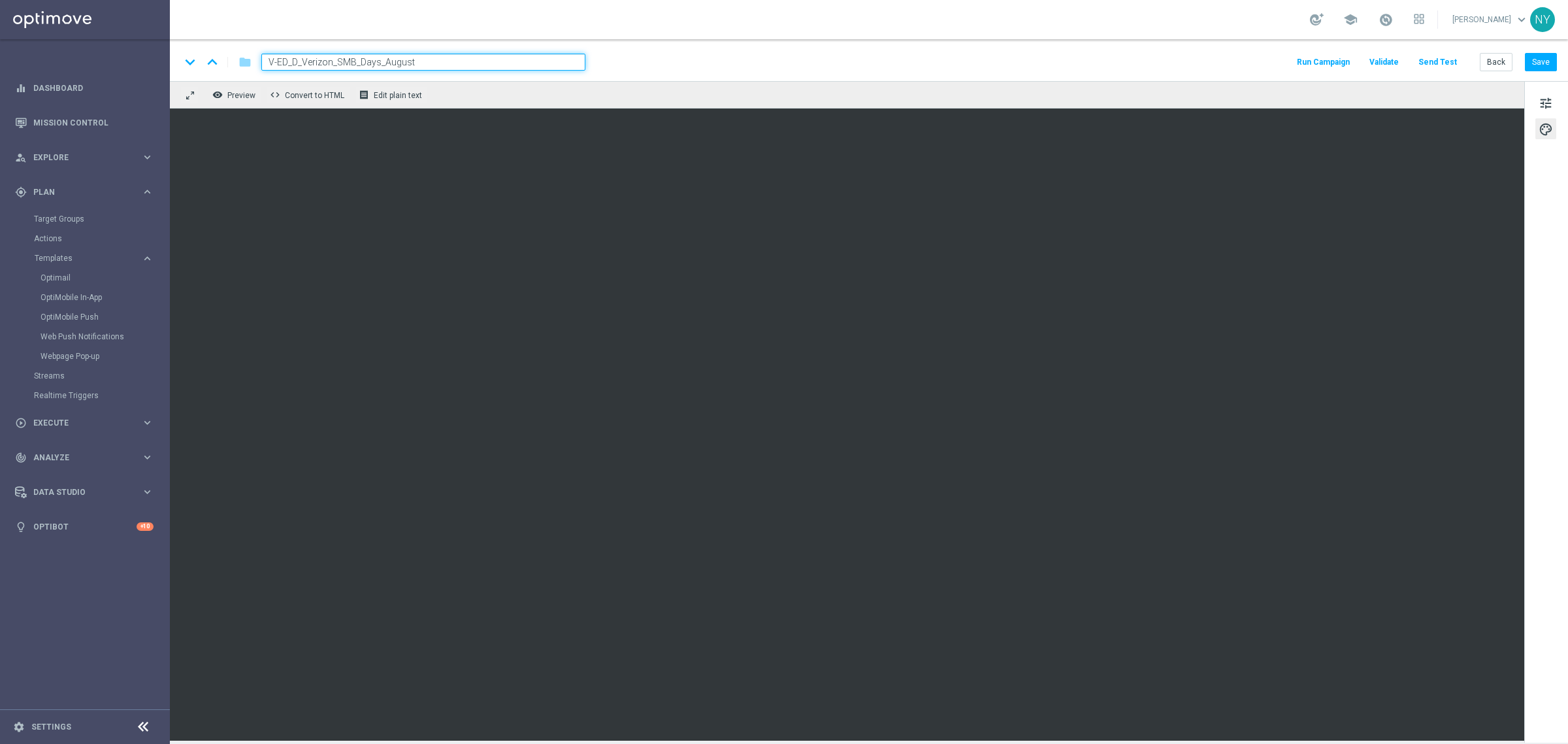
type input "V-ED_DC_Verizon_SMB_Days_August"
click at [434, 56] on input "V-ED_DC_Verizon_SMB_Days_August" at bounding box center [423, 62] width 324 height 17
drag, startPoint x: 439, startPoint y: 64, endPoint x: 225, endPoint y: 59, distance: 214.1
click at [225, 57] on div "keyboard_arrow_down keyboard_arrow_up folder V-ED_DC_Verizon_SMB_Days_August" at bounding box center [382, 62] width 405 height 17
click at [1534, 63] on button "Save" at bounding box center [1541, 62] width 32 height 18
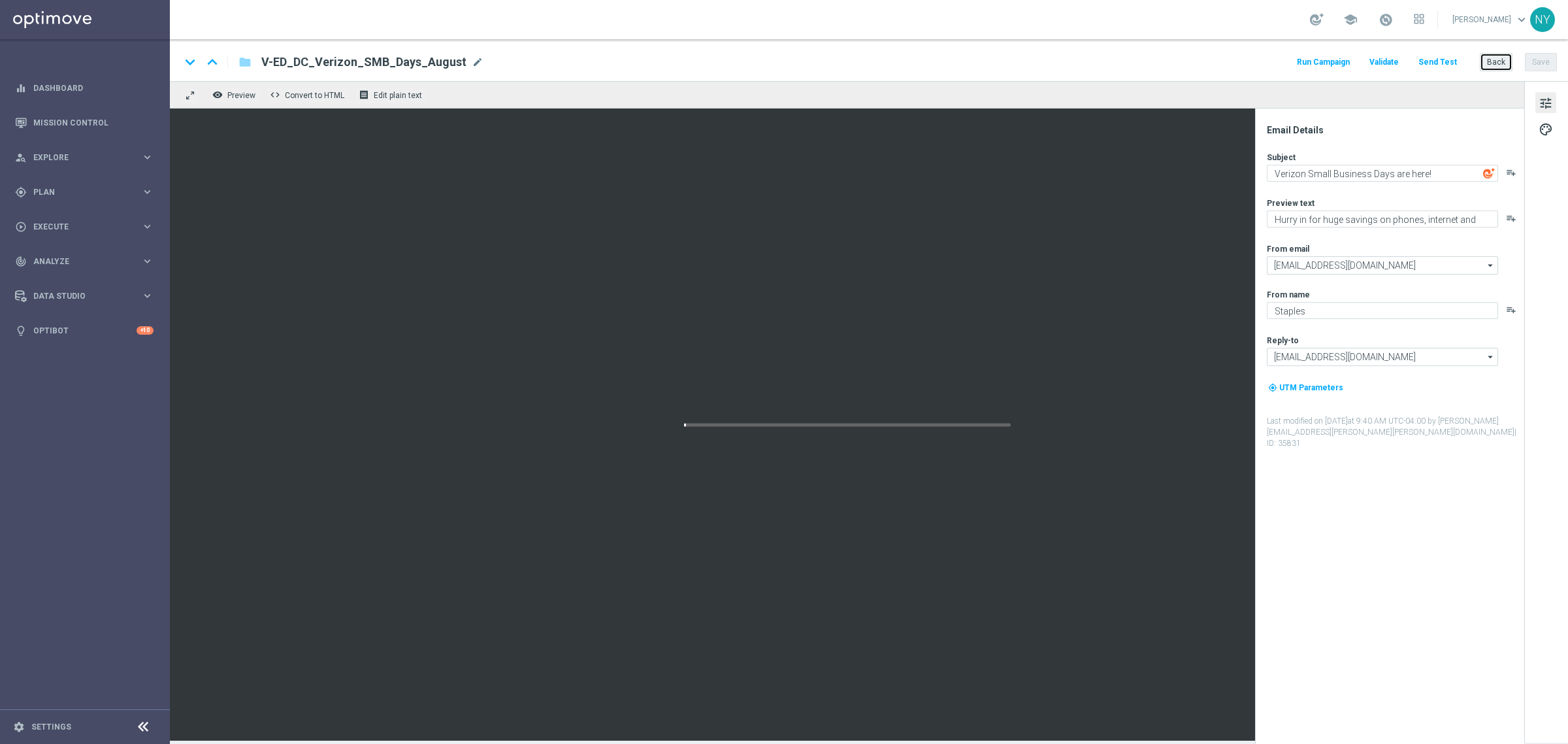
click at [1498, 64] on button "Back" at bounding box center [1497, 62] width 33 height 18
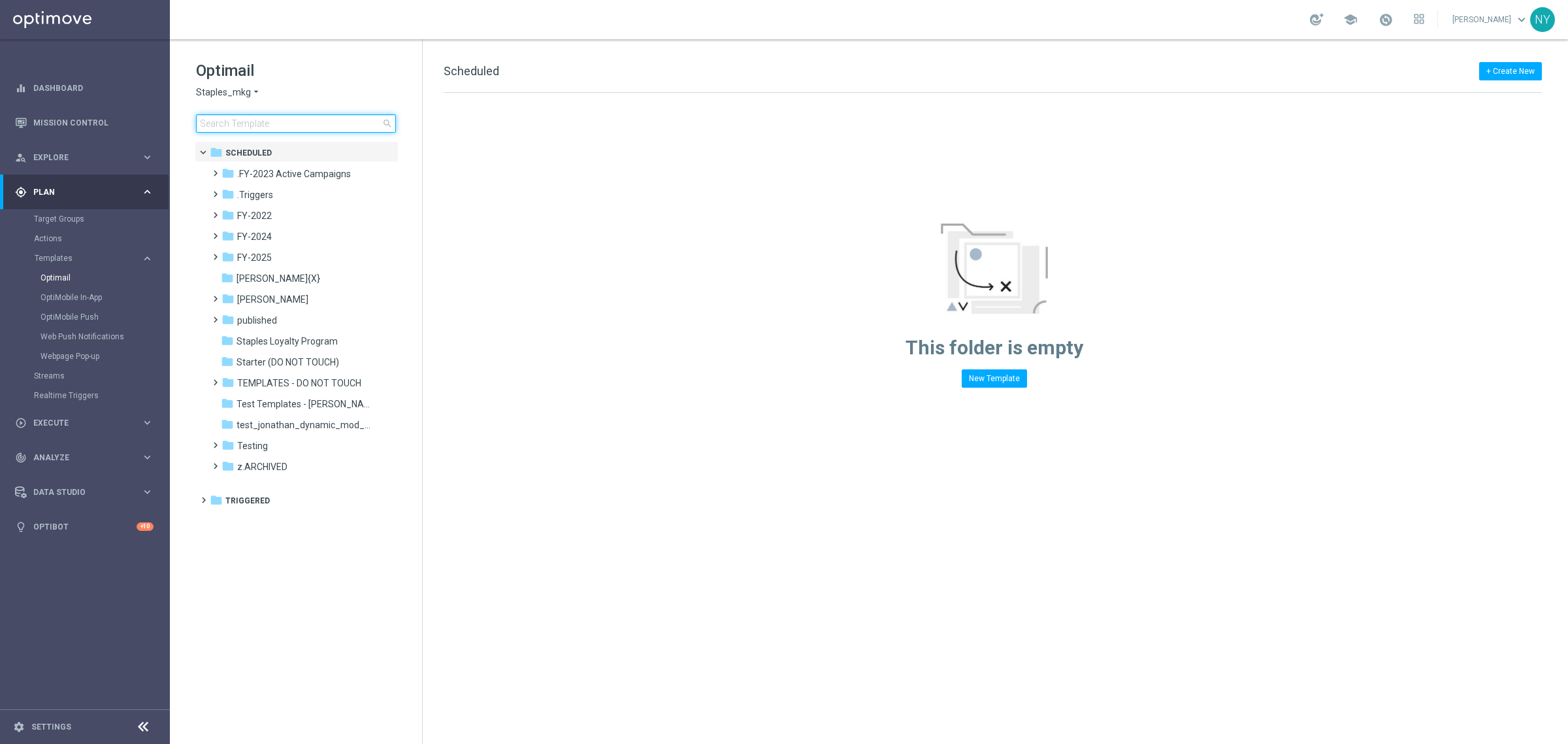
click at [276, 122] on input at bounding box center [296, 123] width 200 height 18
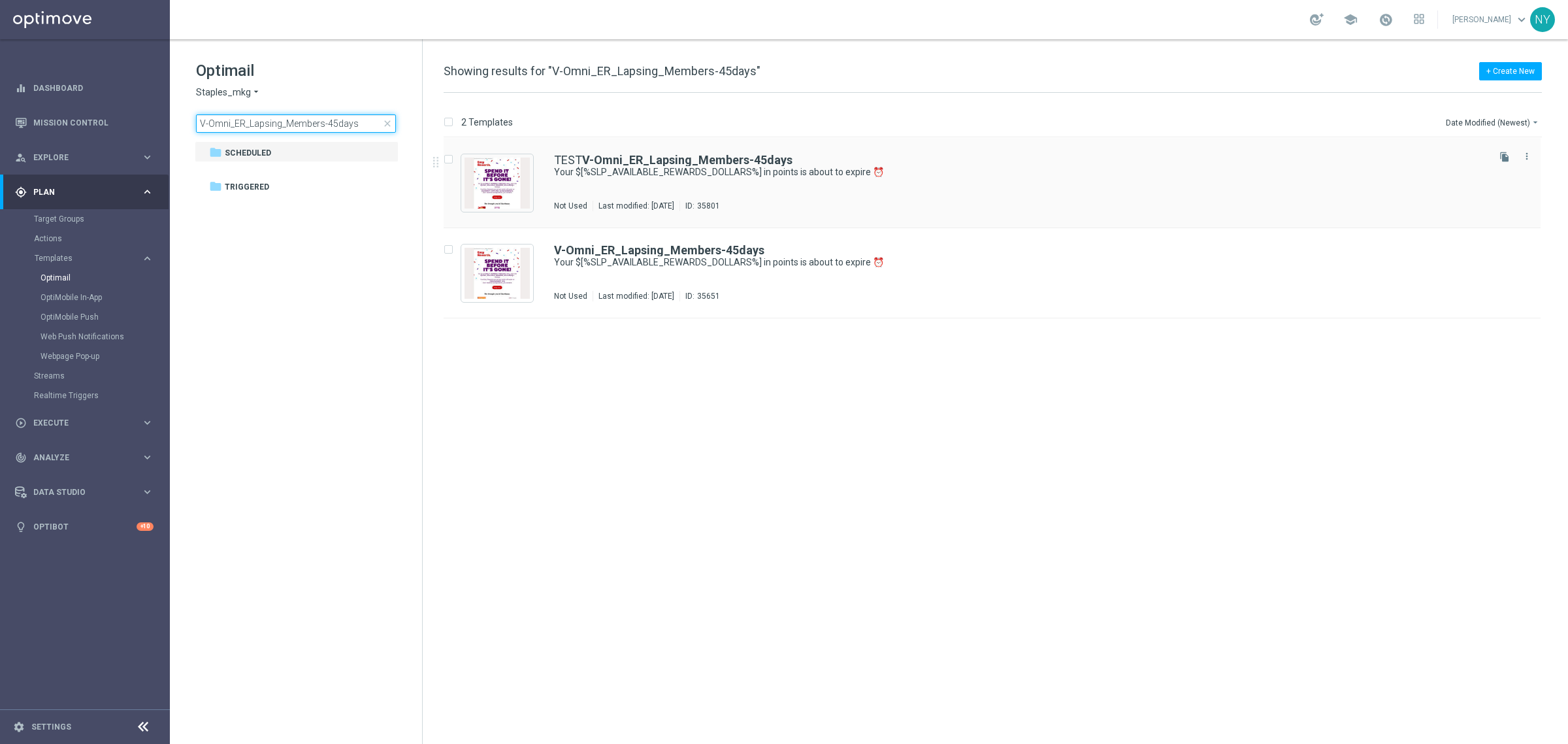
type input "V-Omni_ER_Lapsing_Members-45days"
click at [657, 160] on b "V-Omni_ER_Lapsing_Members-45days" at bounding box center [687, 160] width 210 height 14
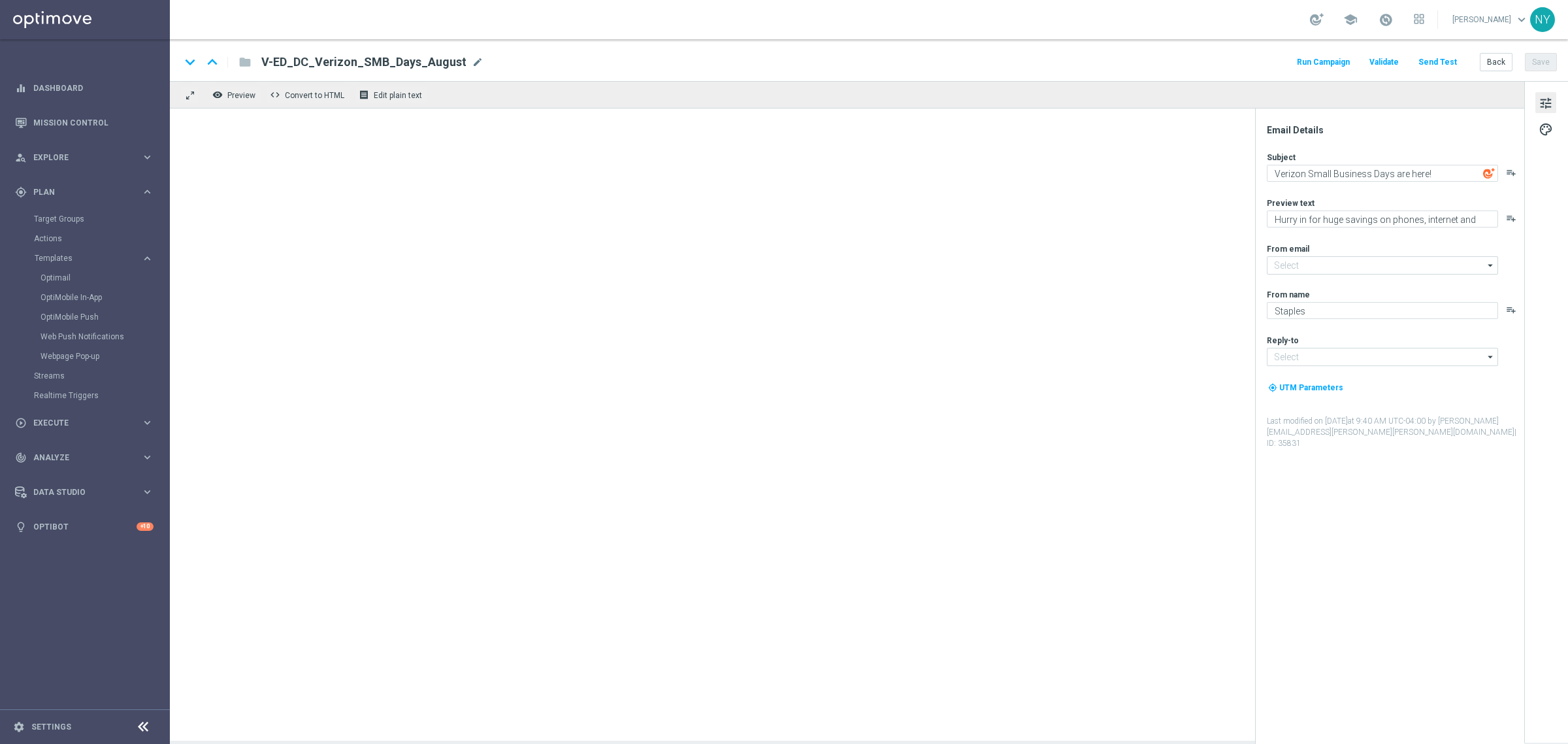
type input "[EMAIL_ADDRESS][DOMAIN_NAME]"
type textarea "Your $[%SLP_AVAILABLE_REWARDS_DOLLARS%] in points is about to expire ⏰"
type textarea "Redeem them now before they're gone!"
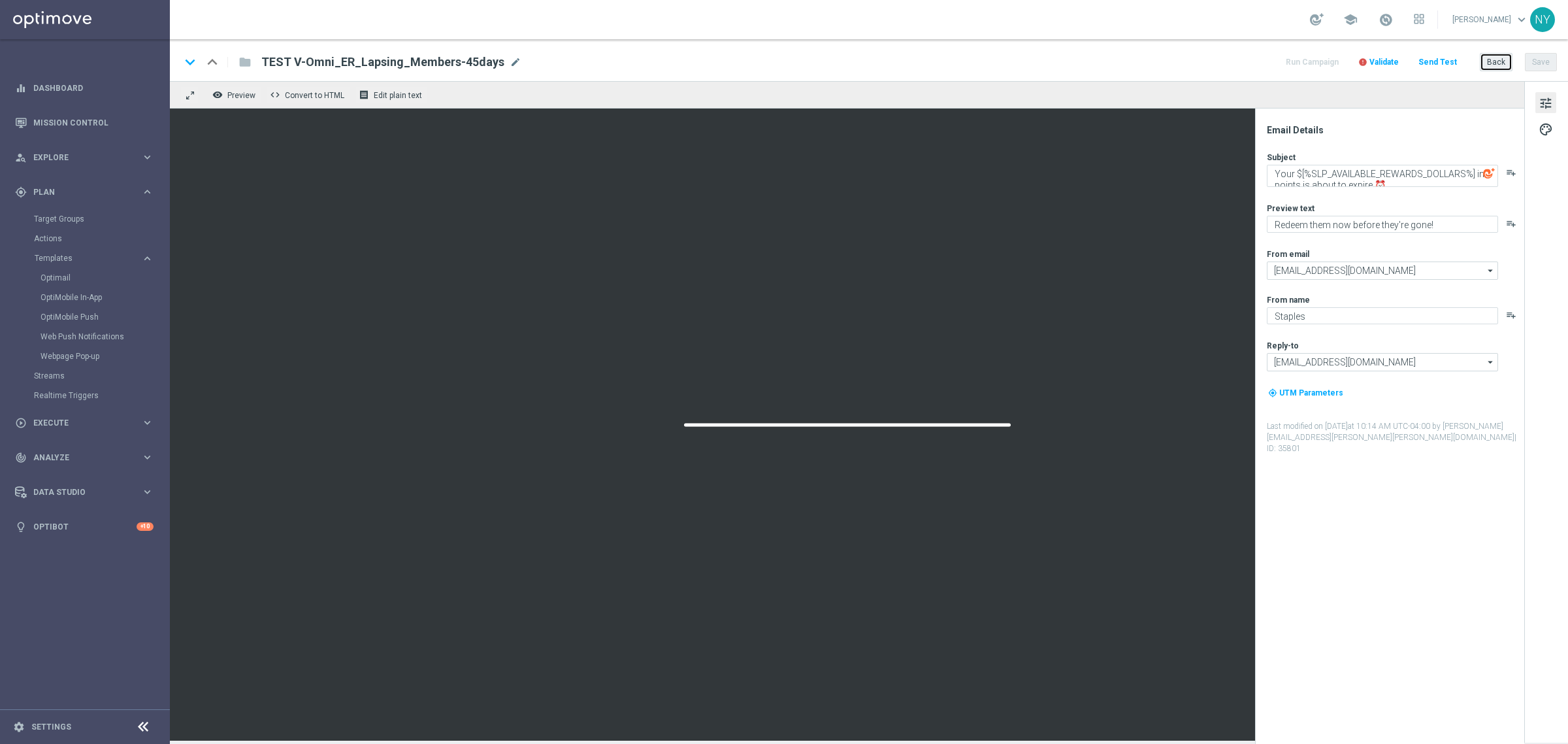
click at [1495, 60] on button "Back" at bounding box center [1497, 62] width 33 height 18
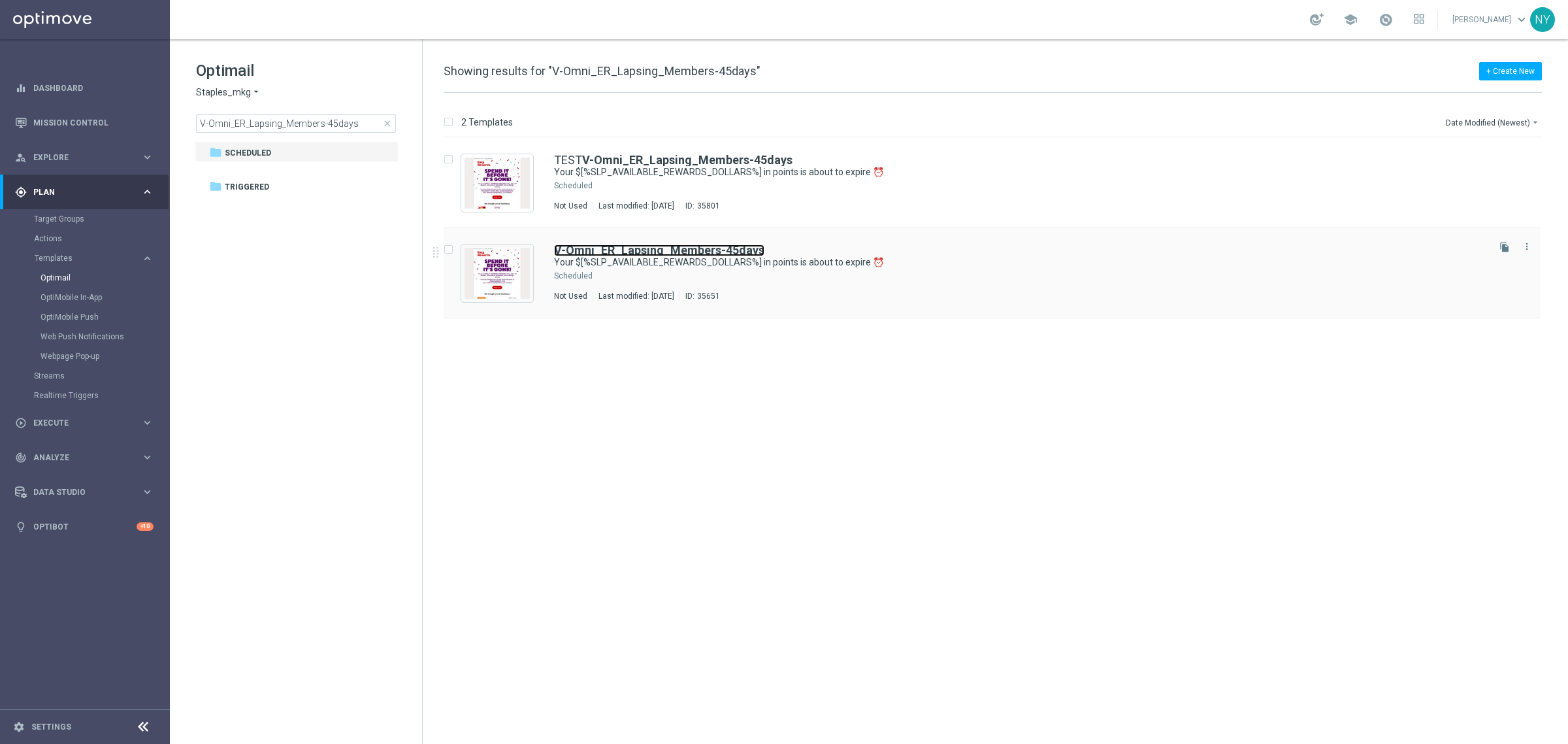
click at [621, 246] on b "V-Omni_ER_Lapsing_Members-45days" at bounding box center [659, 250] width 210 height 14
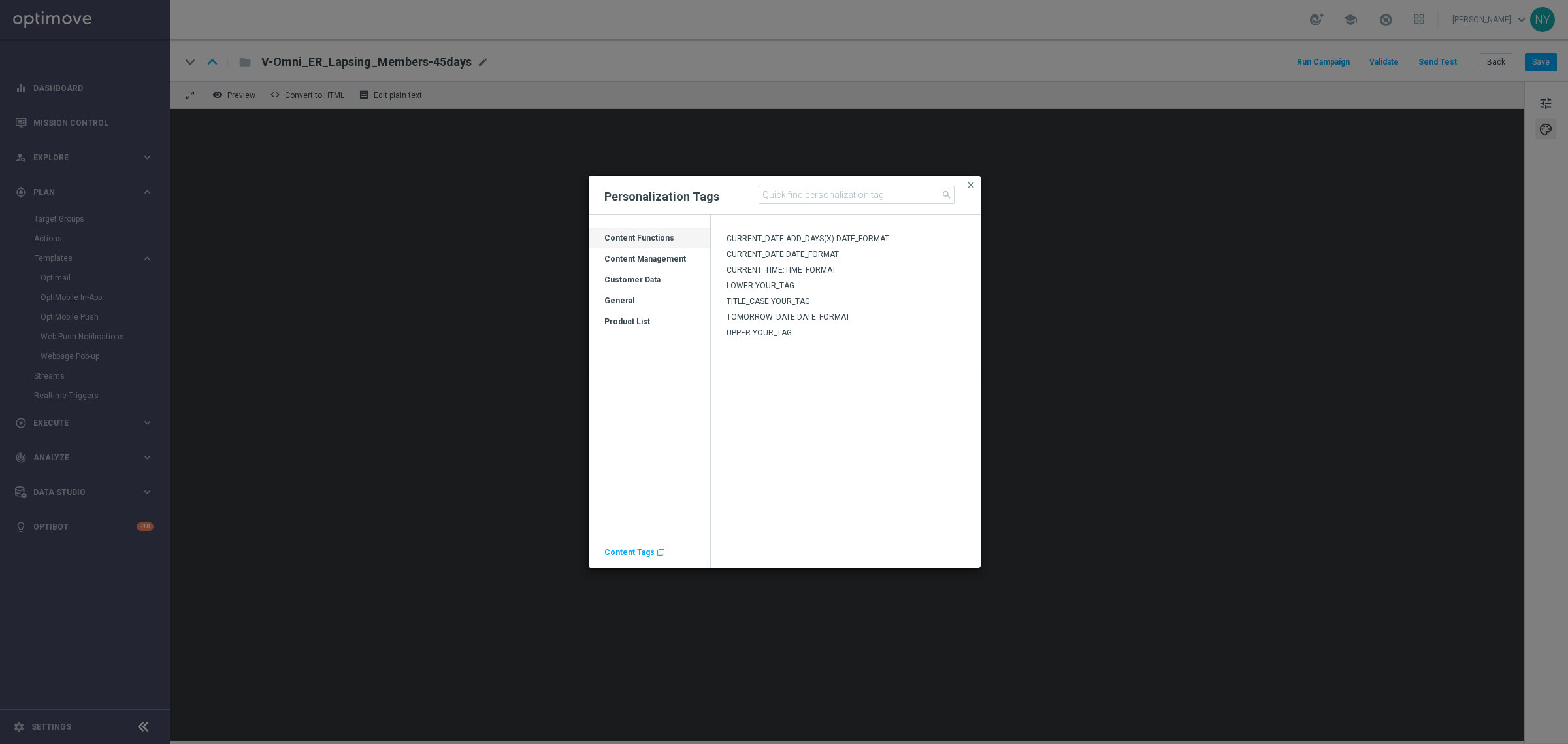
drag, startPoint x: 630, startPoint y: 276, endPoint x: 680, endPoint y: 250, distance: 56.4
click at [630, 276] on div "Customer Data" at bounding box center [649, 285] width 122 height 21
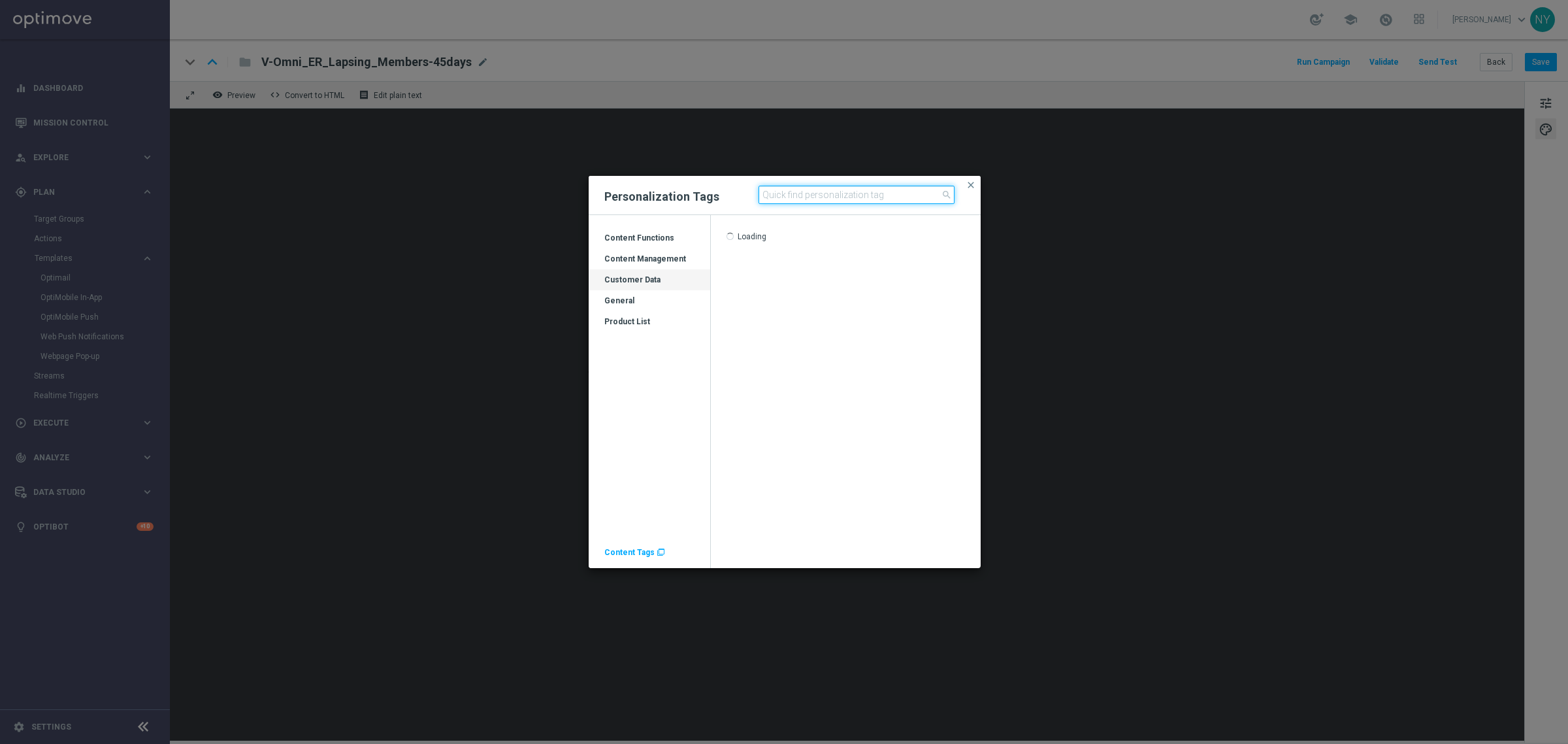
click at [792, 191] on input at bounding box center [857, 195] width 196 height 18
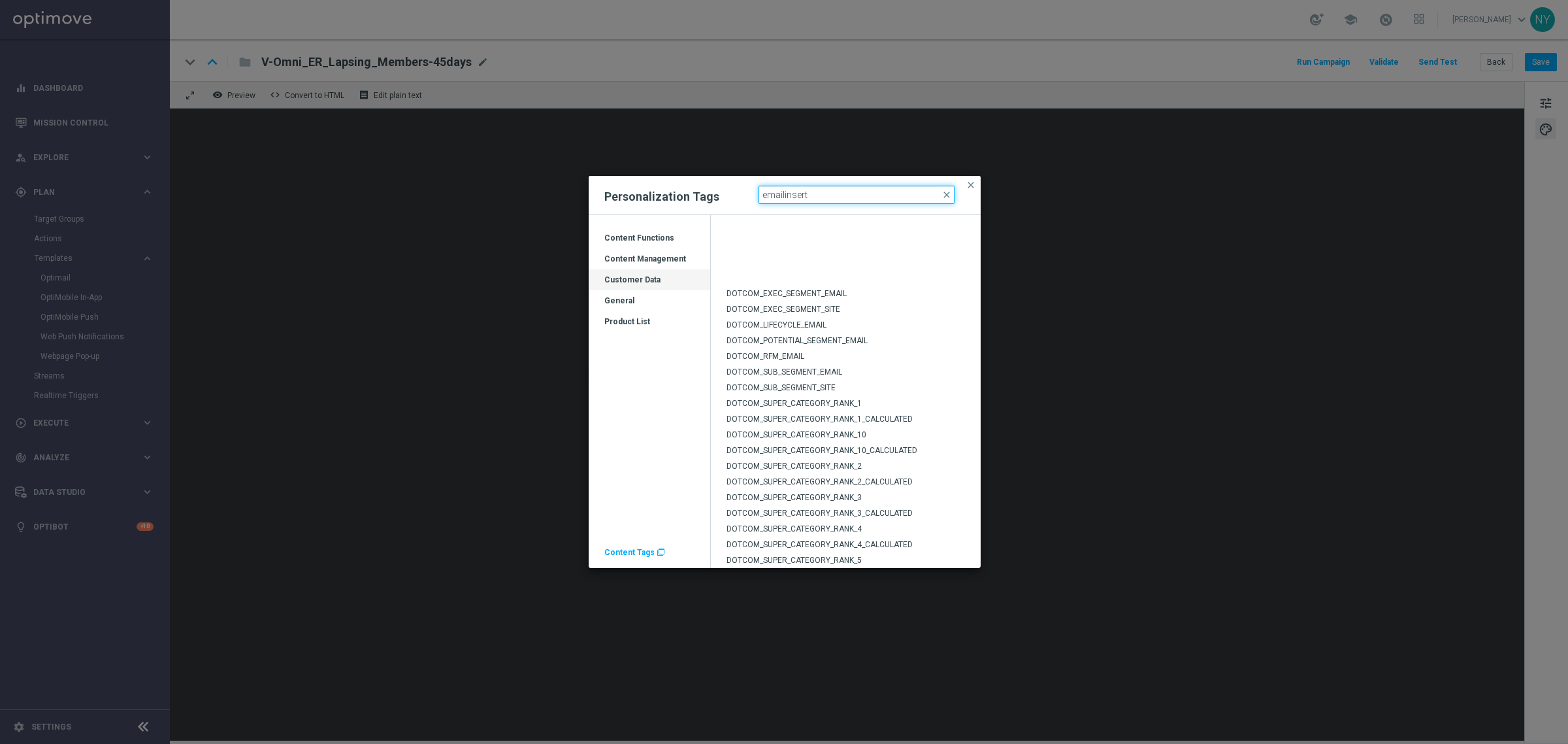
scroll to position [1058, 0]
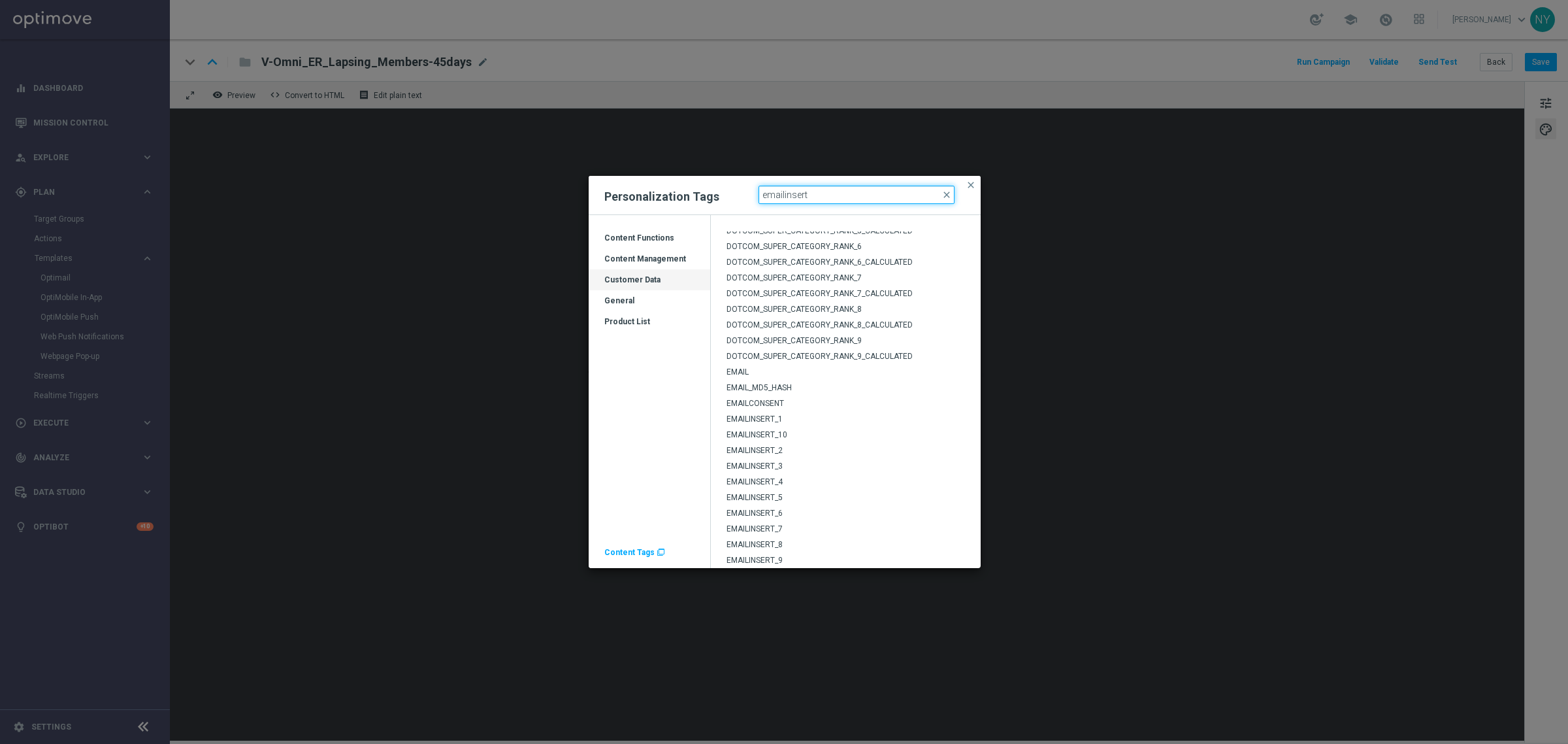
type input "emailinsert"
click at [769, 451] on span "EMAILINSERT_2" at bounding box center [755, 450] width 56 height 9
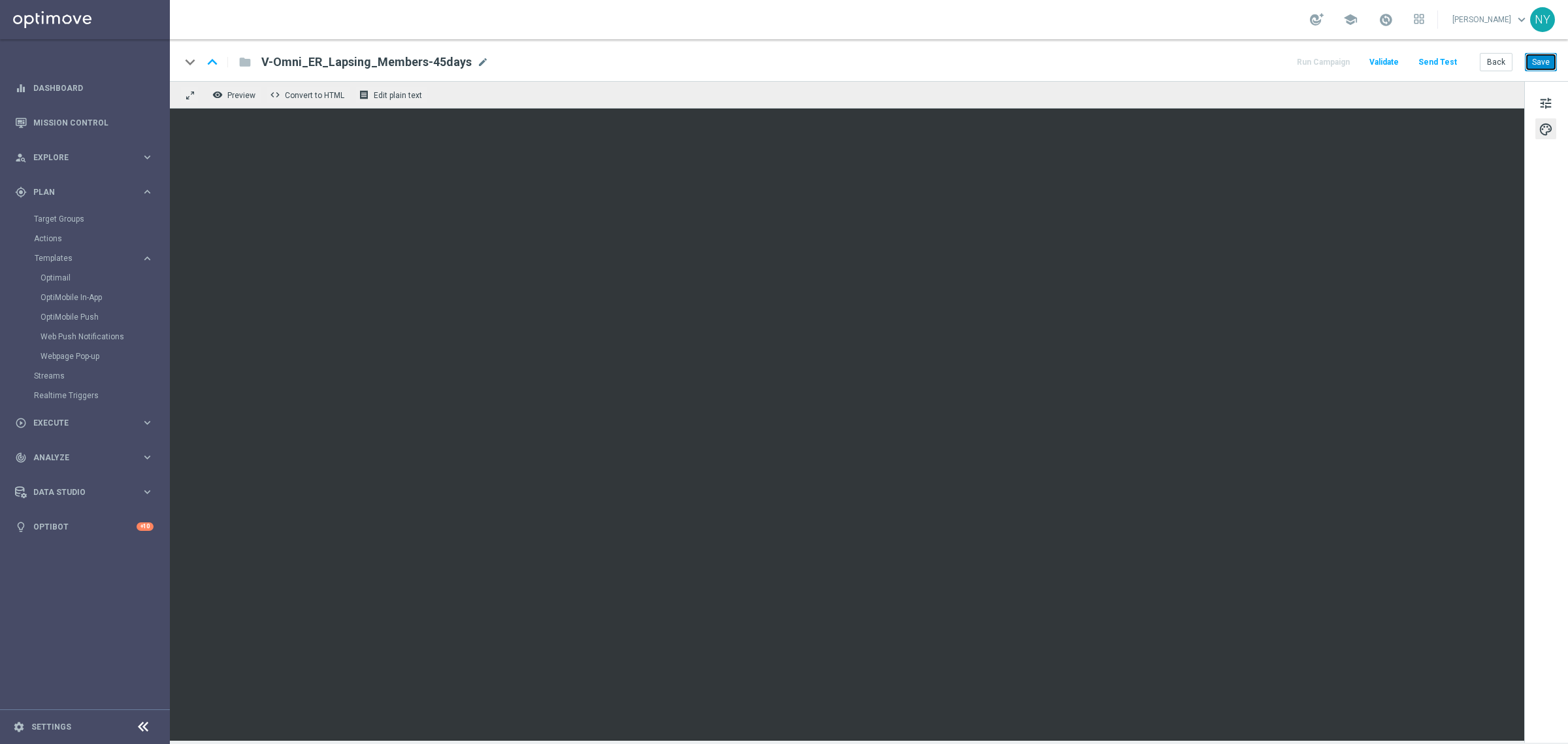
click at [1544, 61] on button "Save" at bounding box center [1541, 62] width 32 height 18
click at [1439, 59] on button "Send Test" at bounding box center [1437, 63] width 42 height 18
click at [1439, 57] on button "Send Test" at bounding box center [1437, 63] width 42 height 18
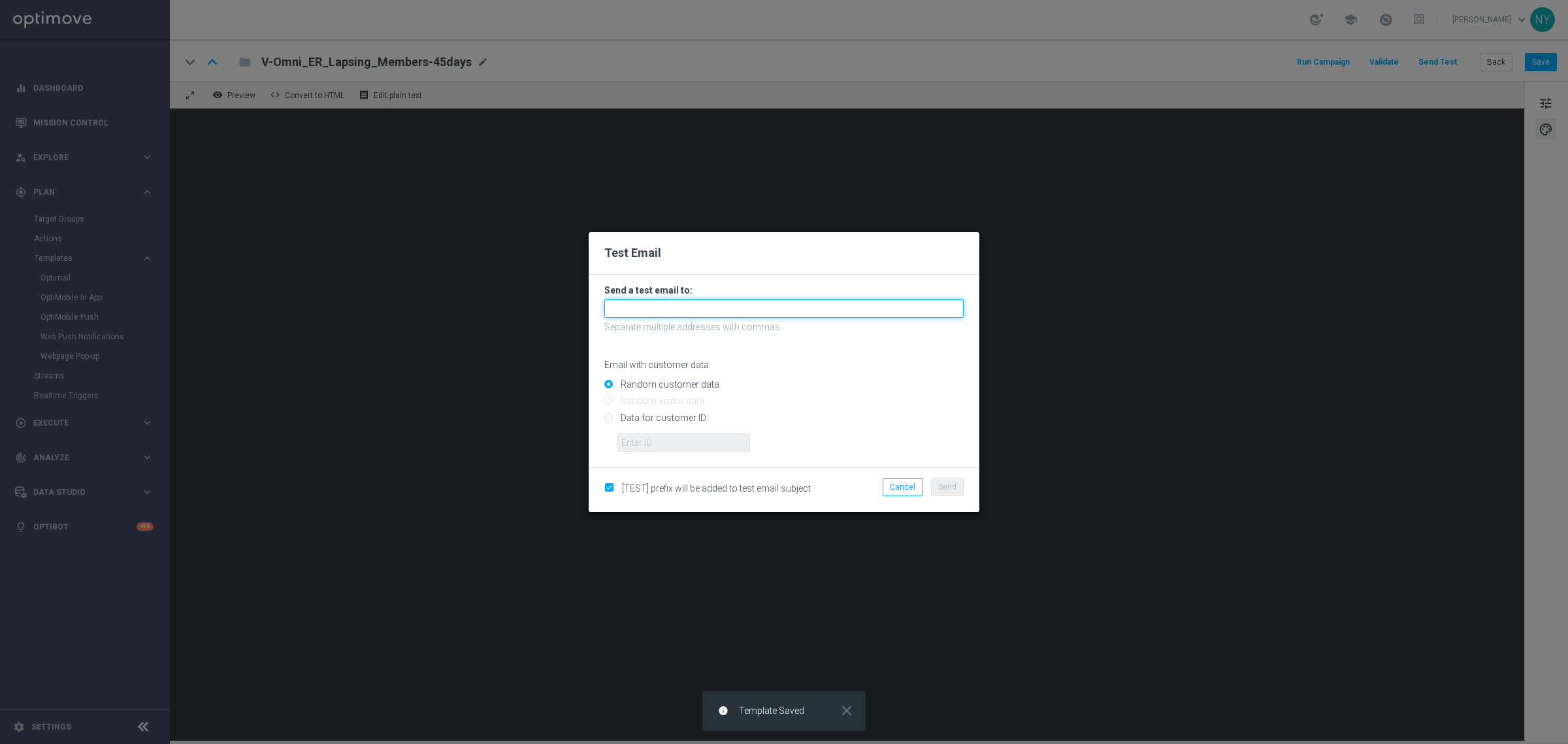
click at [639, 308] on input "text" at bounding box center [784, 308] width 359 height 18
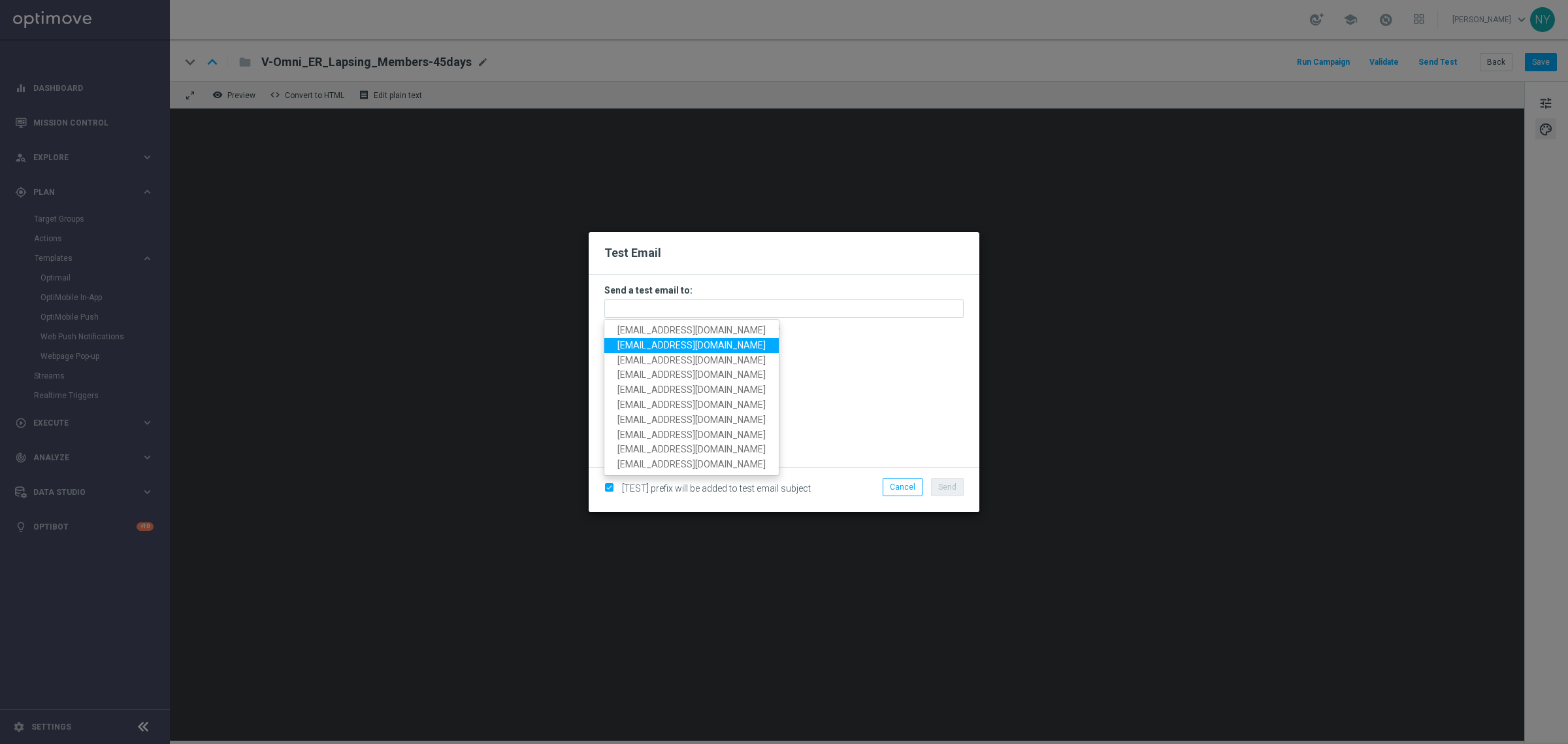
click at [639, 344] on span "[EMAIL_ADDRESS][DOMAIN_NAME]" at bounding box center [691, 344] width 148 height 10
type input "[EMAIL_ADDRESS][DOMAIN_NAME]"
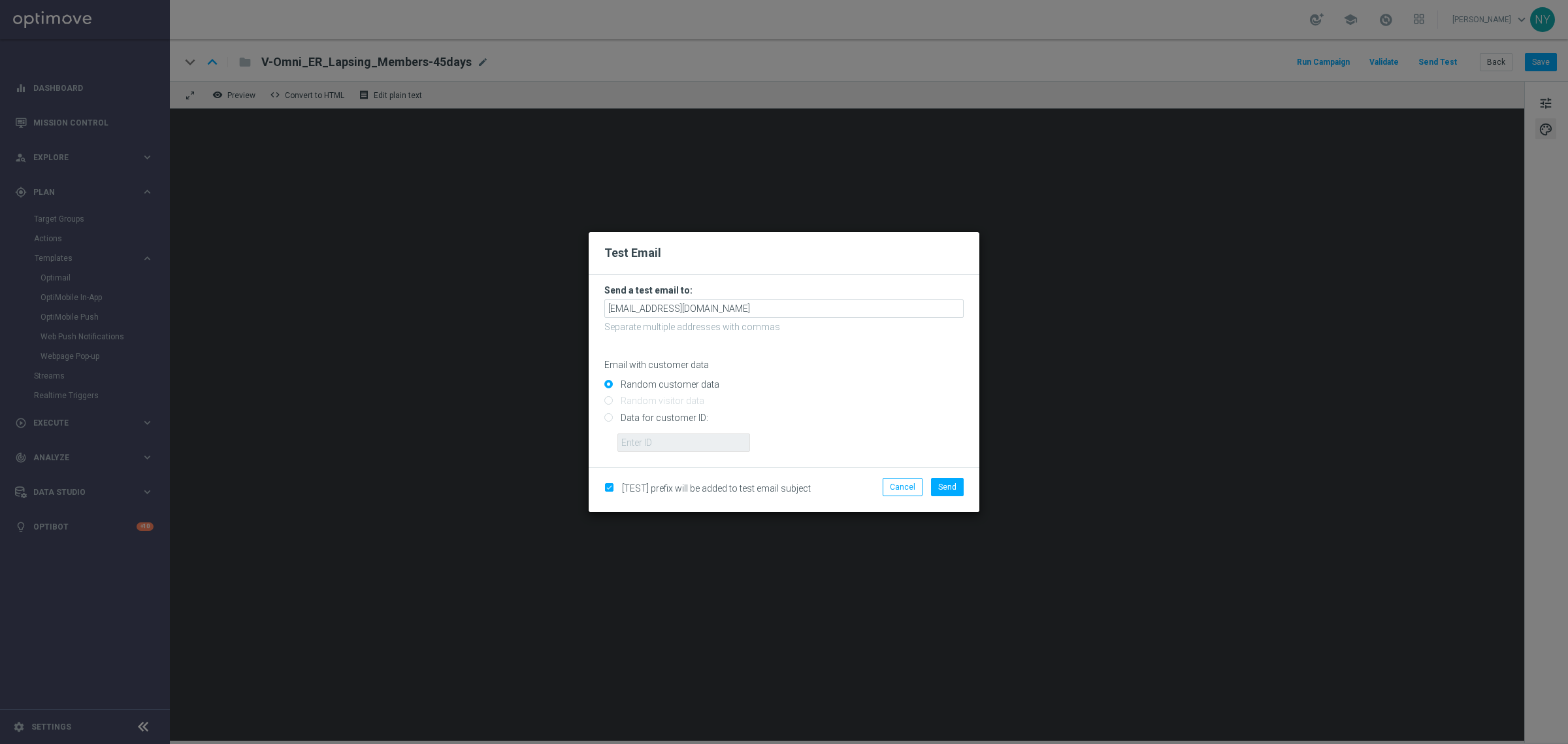
click at [608, 418] on input "Data for customer ID:" at bounding box center [784, 423] width 359 height 18
radio input "true"
click at [639, 443] on input "text" at bounding box center [683, 442] width 133 height 18
paste input "10068428416"
type input "10068428416"
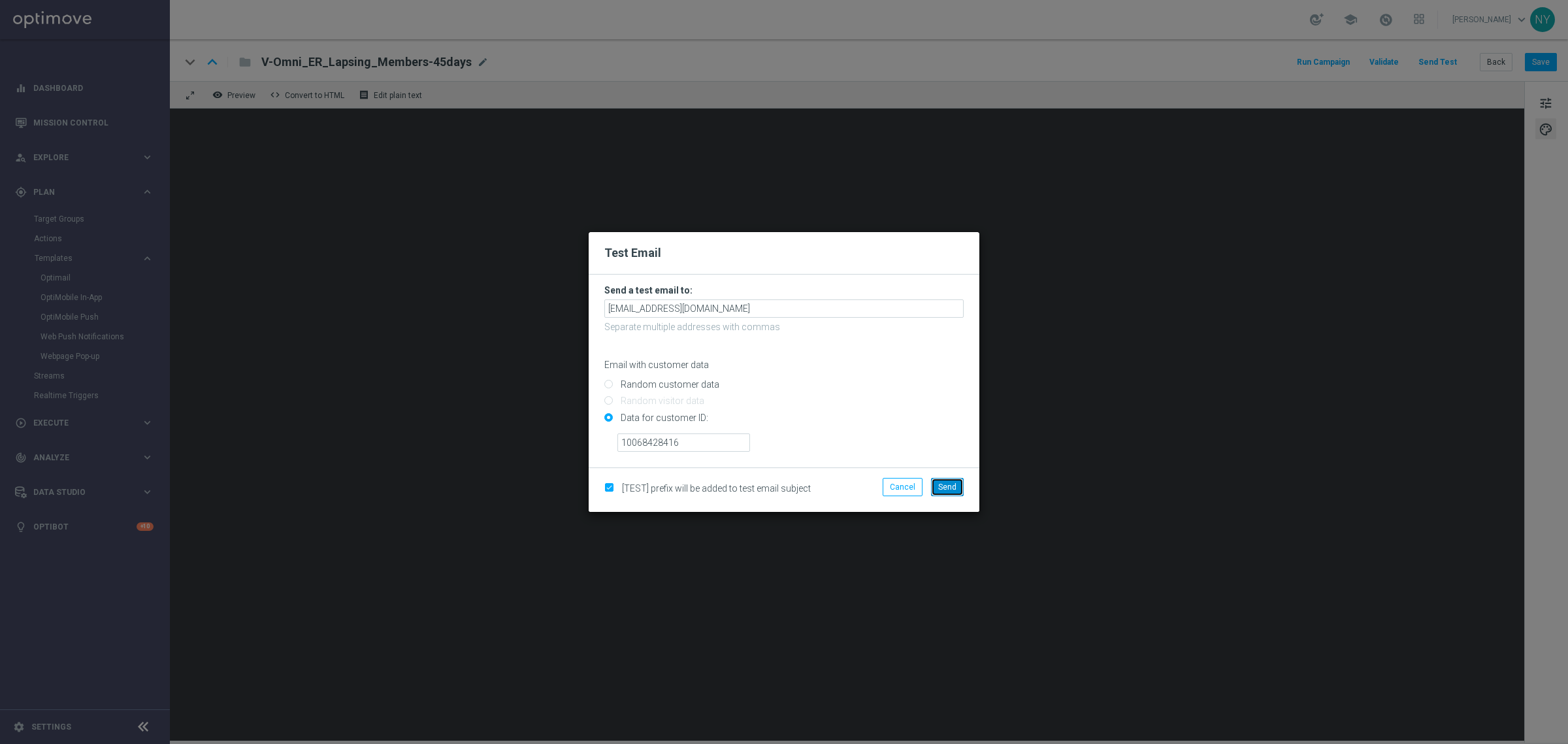
click at [949, 487] on span "Send" at bounding box center [947, 487] width 18 height 9
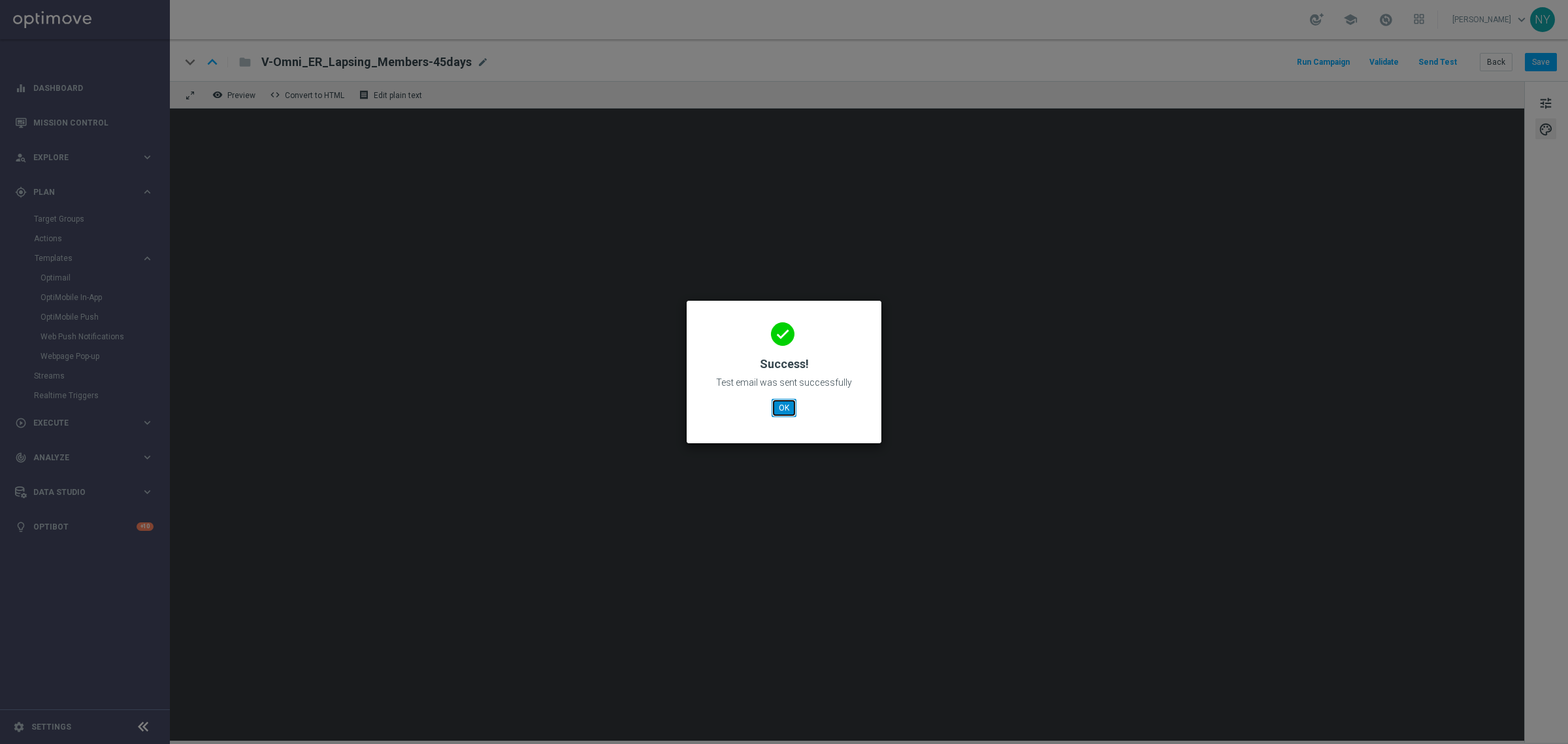
click at [781, 405] on button "OK" at bounding box center [784, 408] width 24 height 18
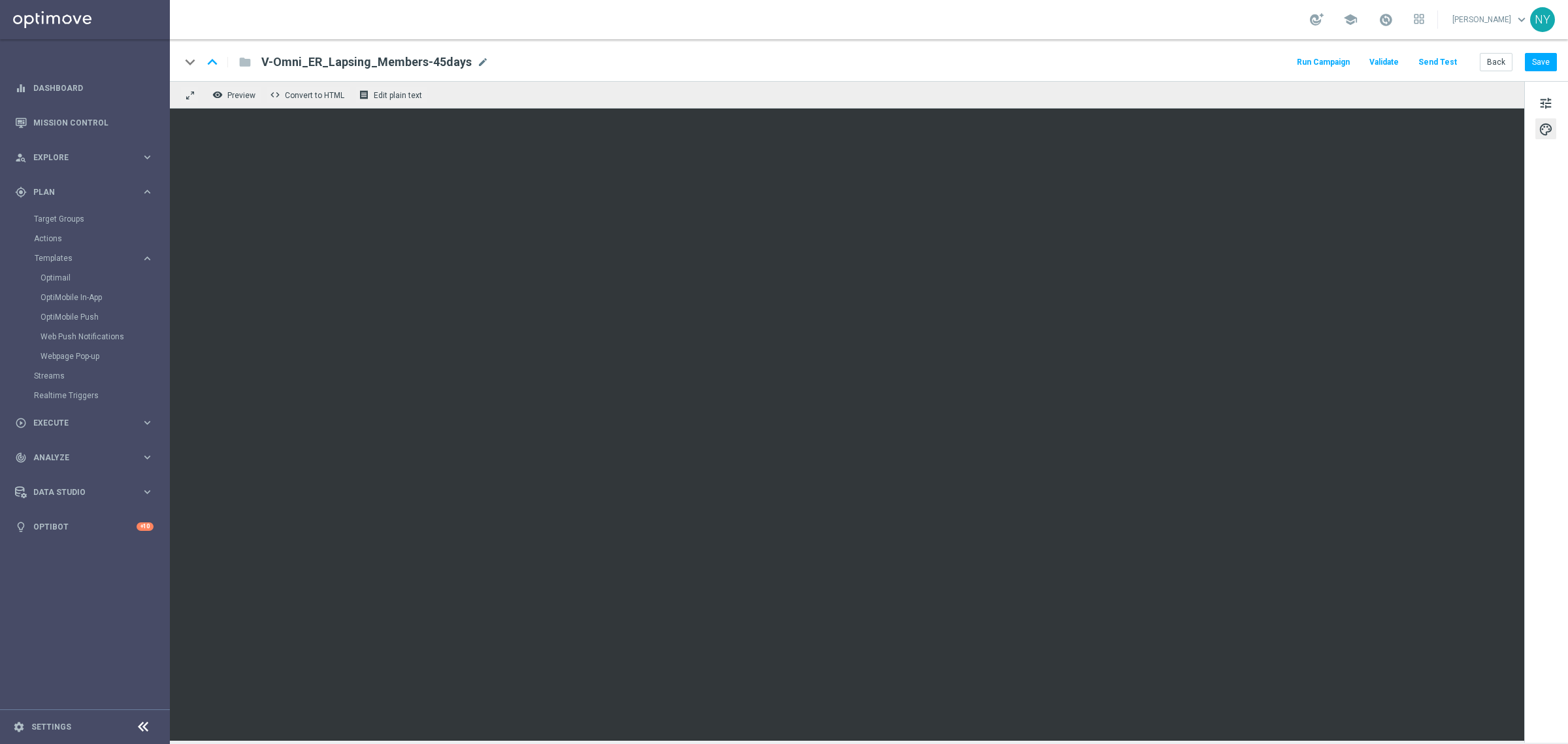
click at [1444, 63] on button "Send Test" at bounding box center [1437, 63] width 42 height 18
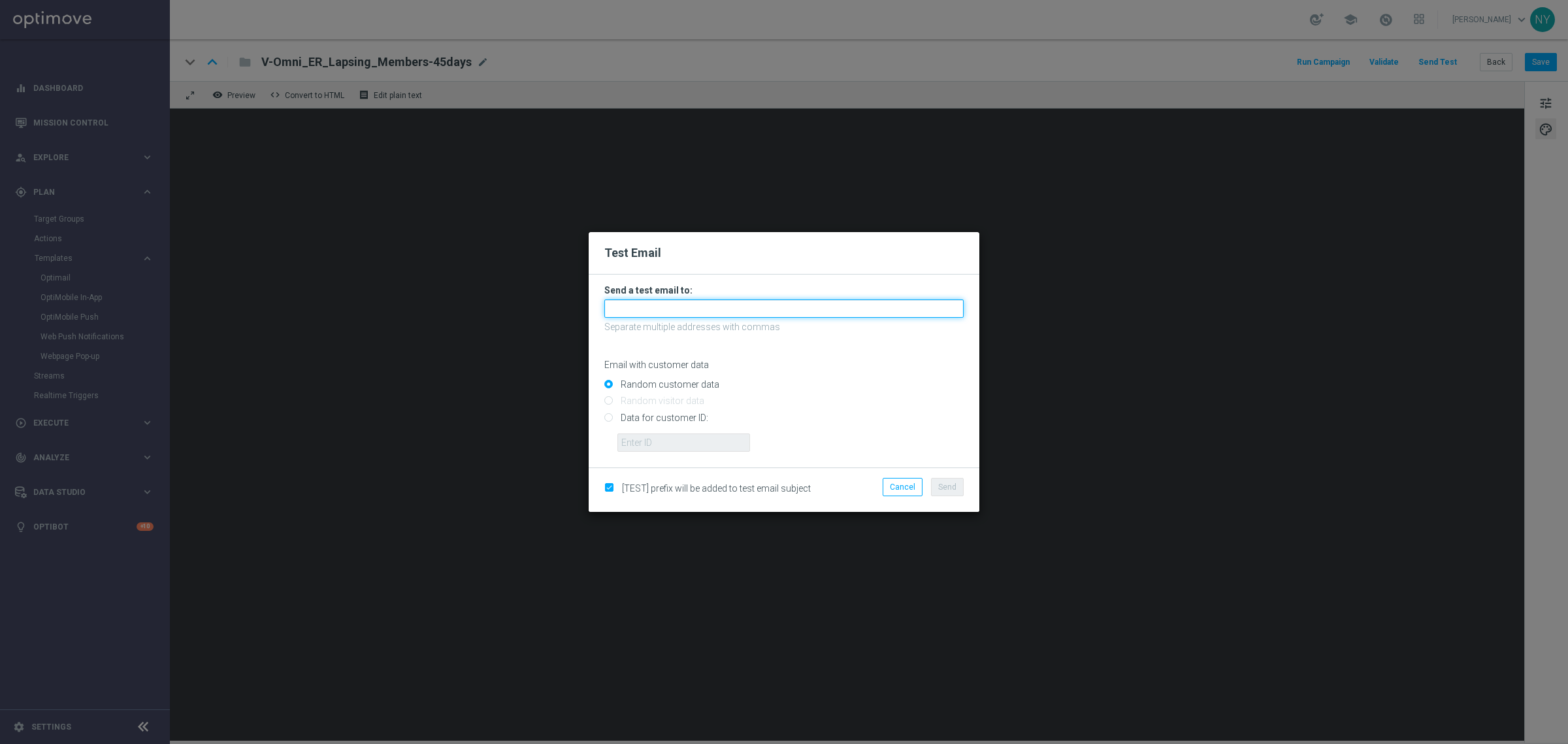
click at [646, 308] on input "text" at bounding box center [784, 308] width 359 height 18
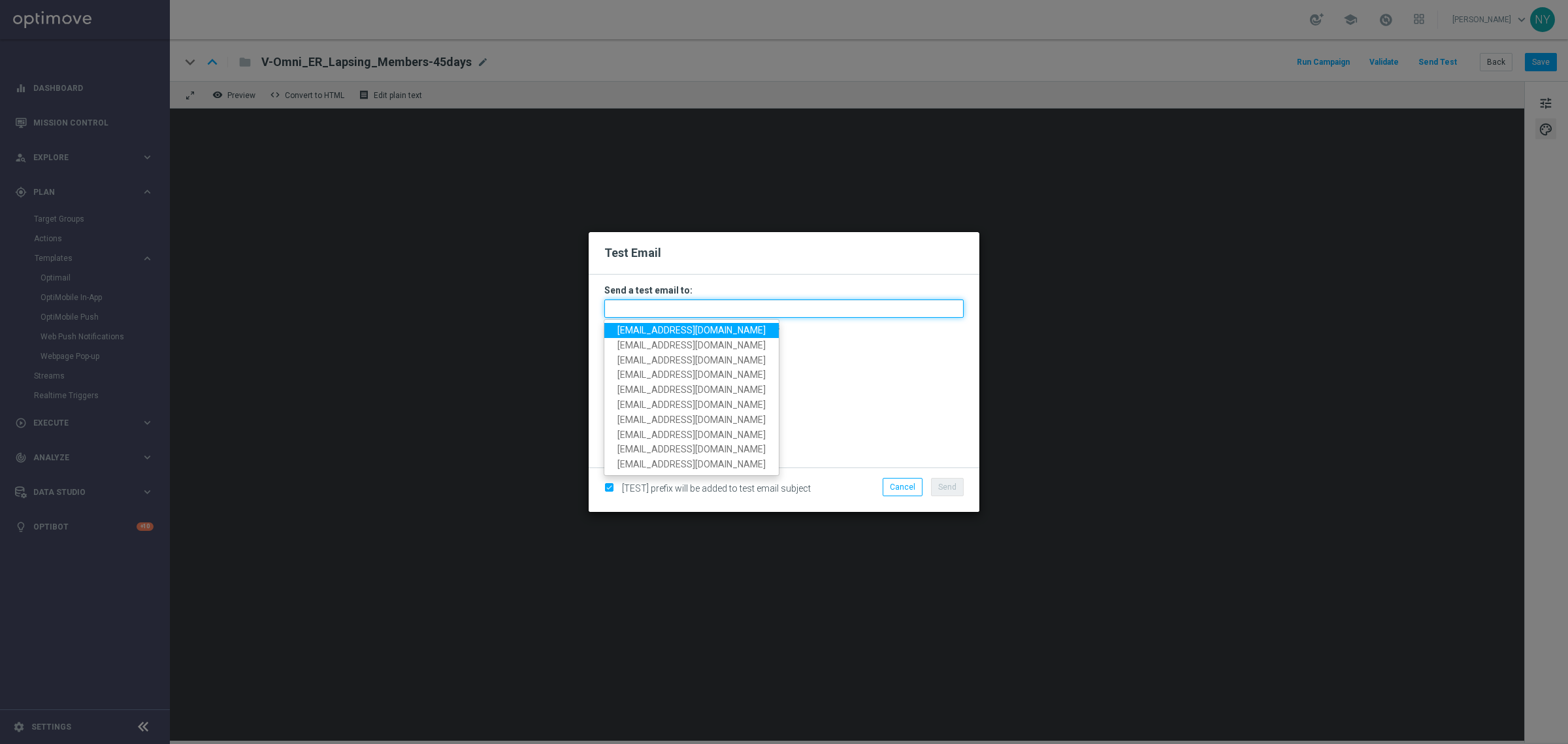
click at [630, 306] on input "text" at bounding box center [784, 308] width 359 height 18
paste input "neilyetts3-b3twe@litmusemail.com"
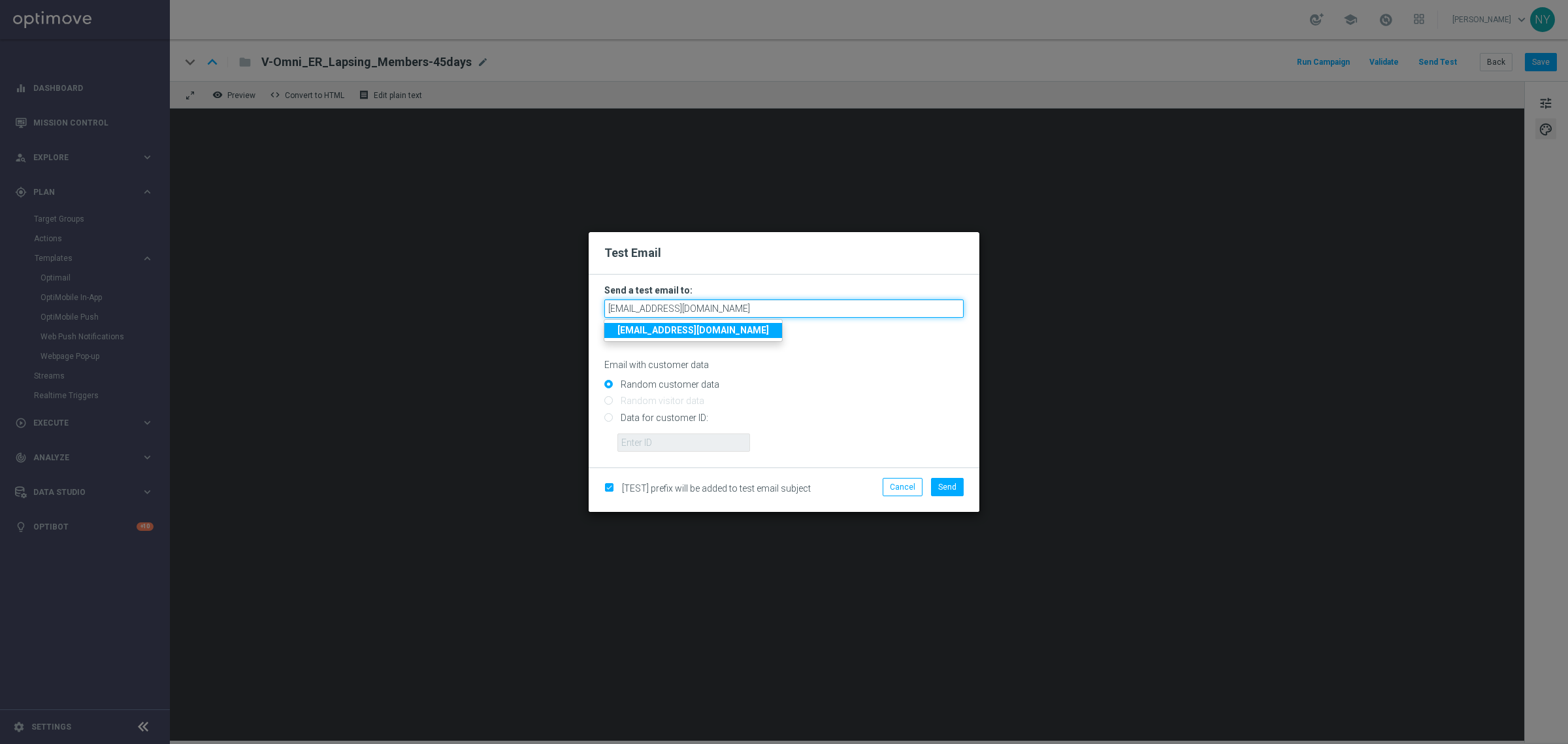
type input "neilyetts3-b3twe@litmusemail.com"
click at [858, 377] on div "Random customer data" at bounding box center [784, 382] width 359 height 16
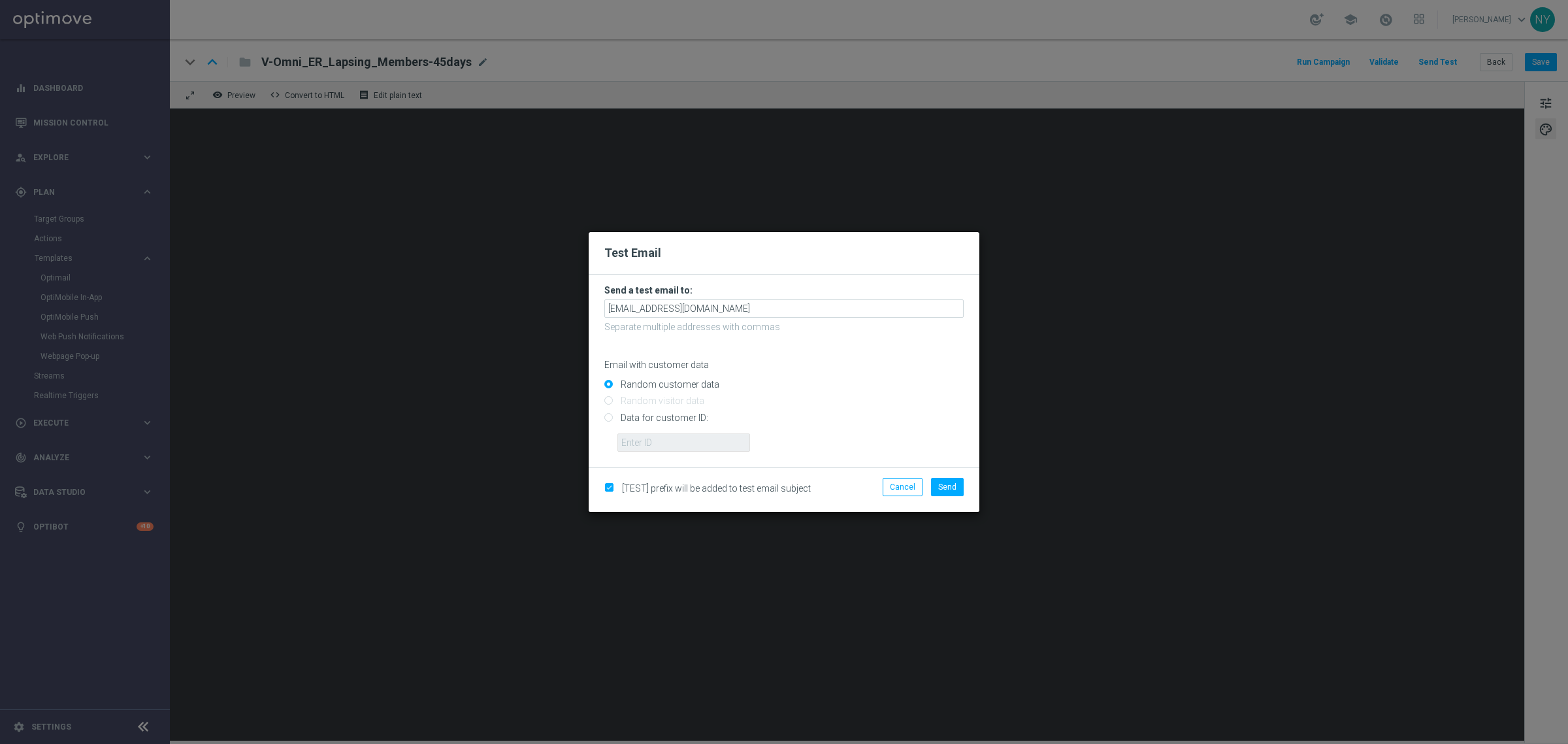
click at [606, 417] on input "Data for customer ID:" at bounding box center [784, 423] width 359 height 18
radio input "true"
click at [636, 446] on input "text" at bounding box center [683, 442] width 133 height 18
drag, startPoint x: 623, startPoint y: 443, endPoint x: 703, endPoint y: 445, distance: 80.0
click at [623, 443] on input "text" at bounding box center [683, 442] width 133 height 18
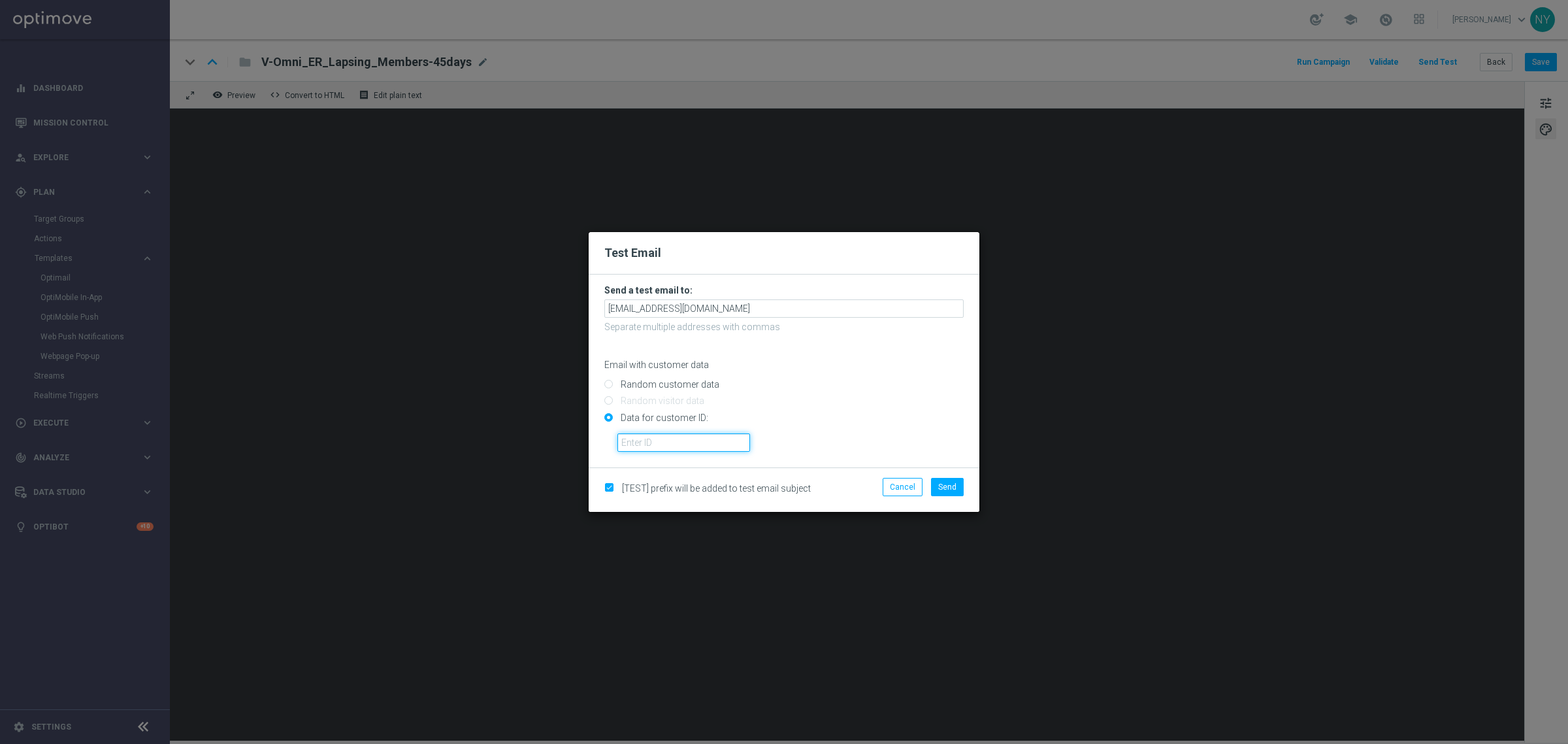
paste input "10383903945"
type input "10383903945"
click at [947, 488] on span "Send" at bounding box center [947, 487] width 18 height 9
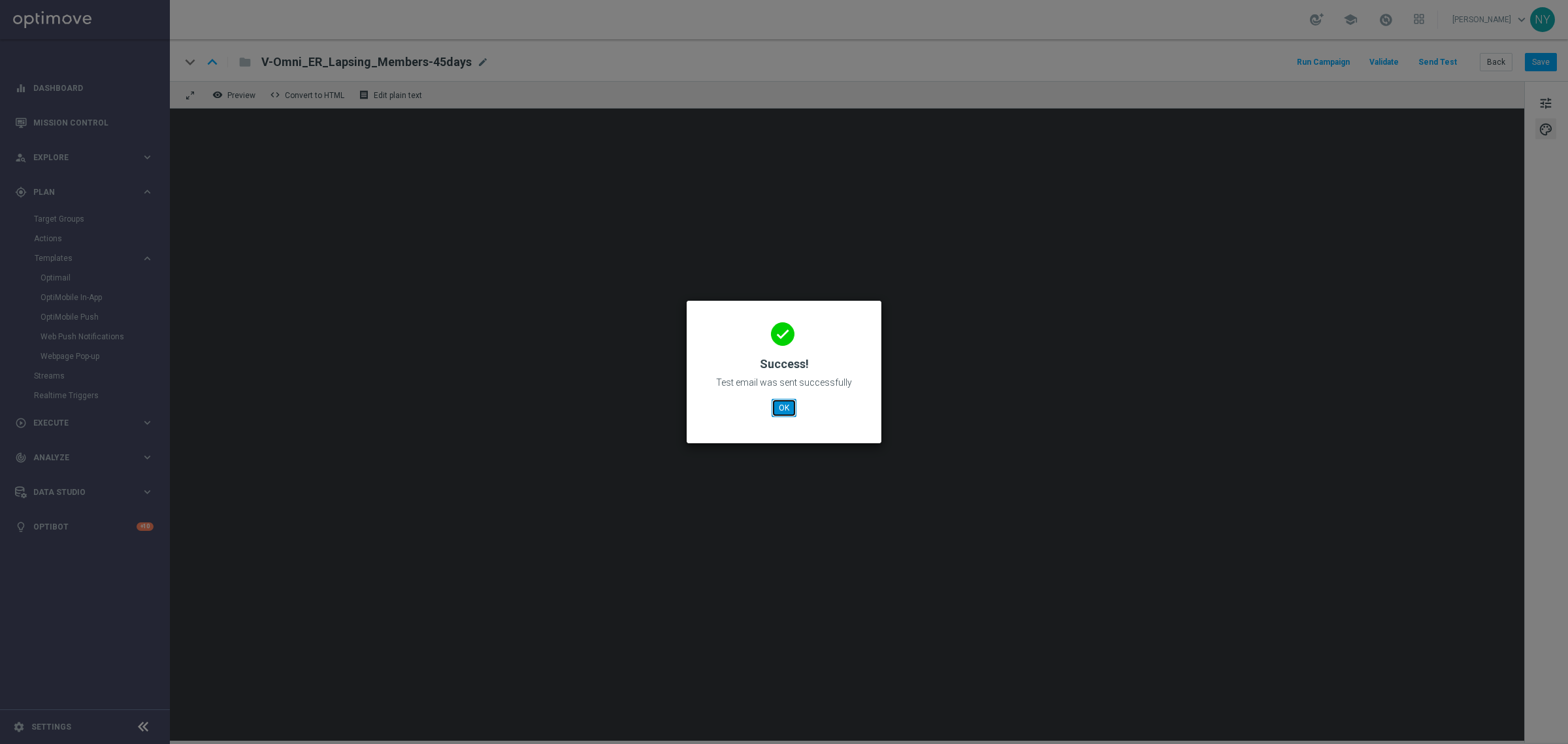
click at [793, 413] on button "OK" at bounding box center [784, 408] width 24 height 18
